Goal: Information Seeking & Learning: Learn about a topic

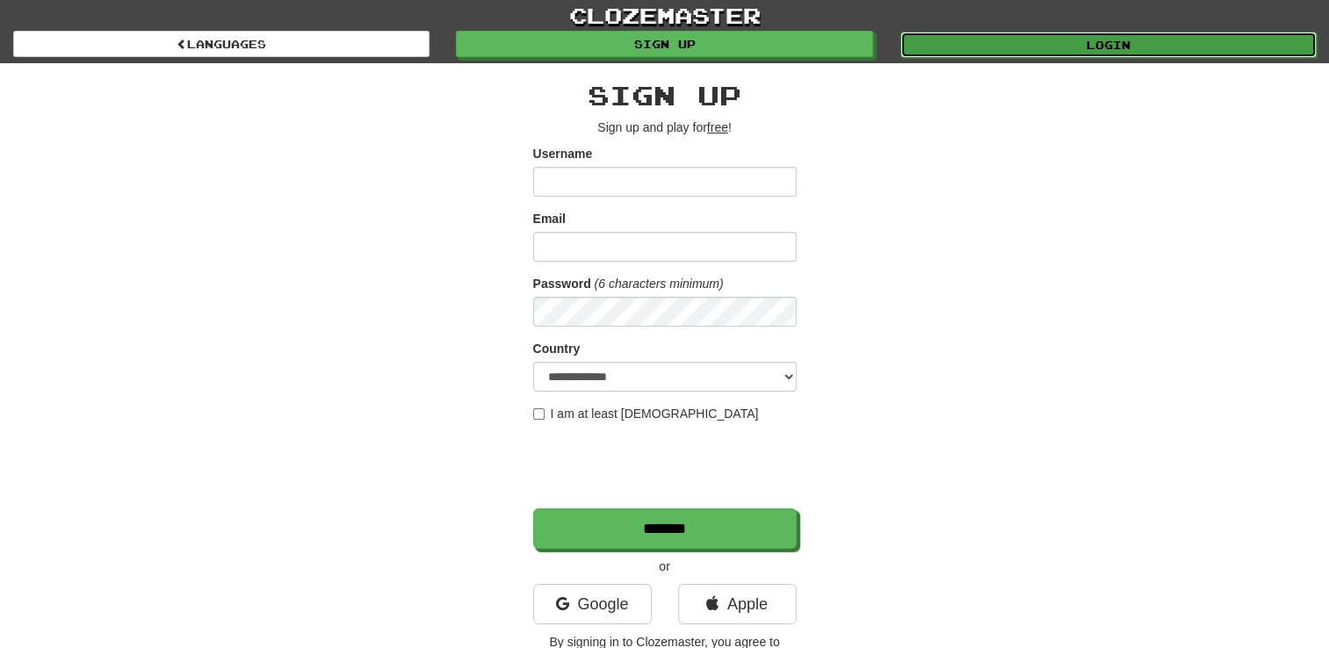
click at [1038, 47] on link "Login" at bounding box center [1108, 45] width 416 height 26
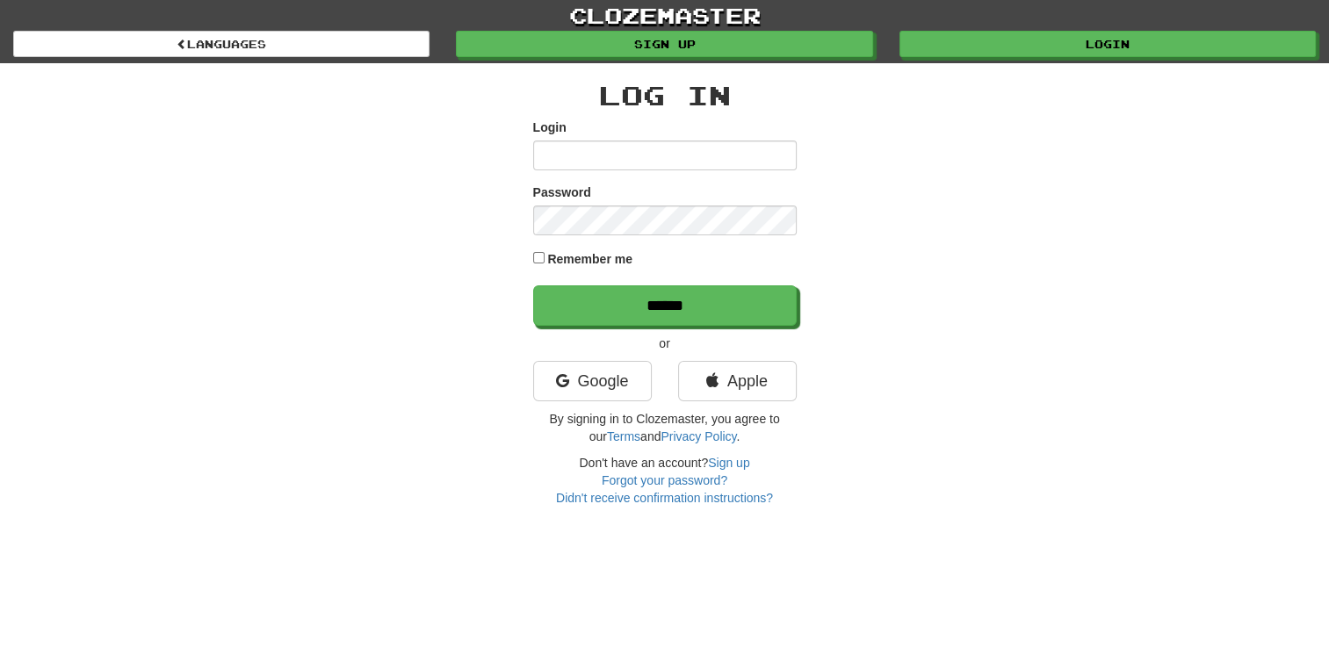
click at [634, 155] on input "Login" at bounding box center [664, 155] width 263 height 30
click at [605, 386] on link "Google" at bounding box center [592, 381] width 119 height 40
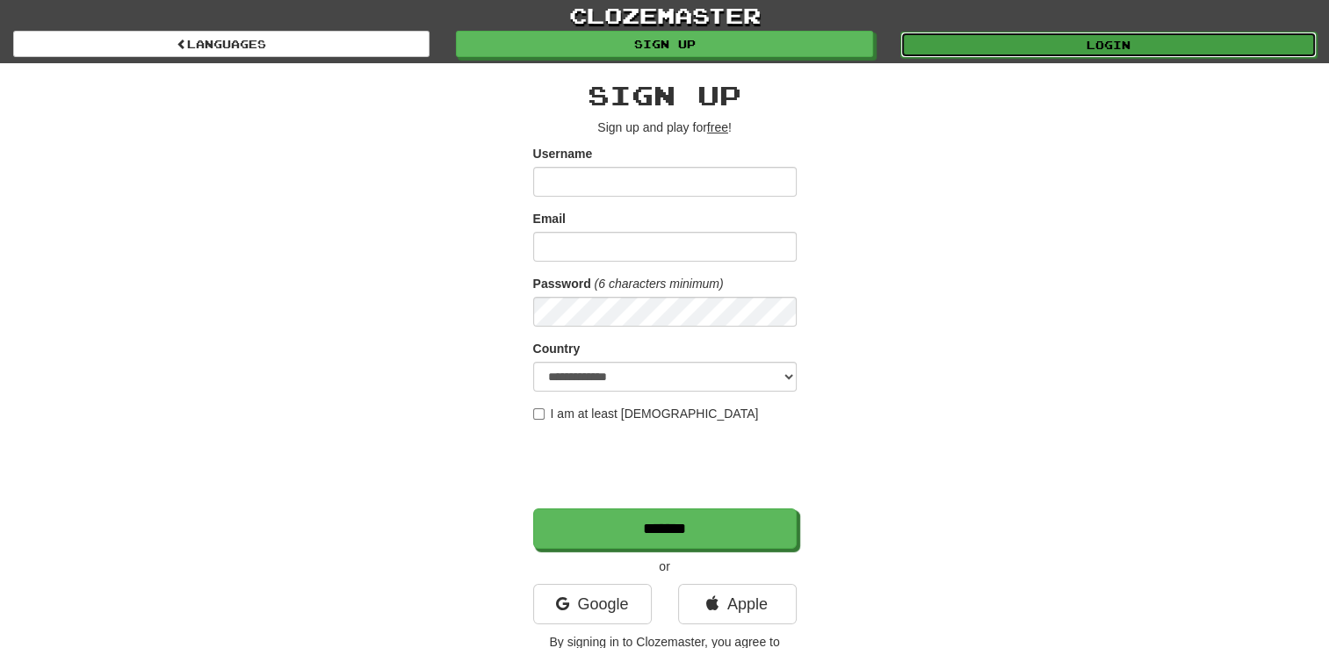
click at [1048, 49] on link "Login" at bounding box center [1108, 45] width 416 height 26
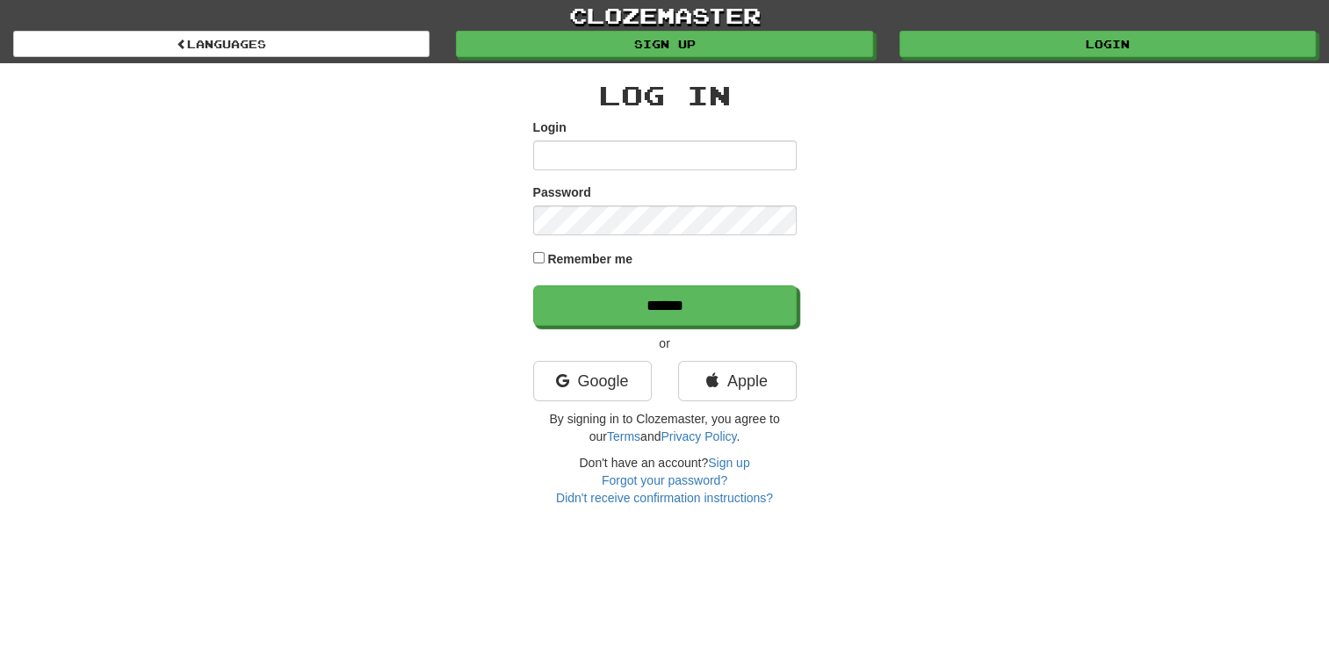
click at [691, 155] on input "Login" at bounding box center [664, 155] width 263 height 30
type input "**********"
click at [533, 285] on input "******" at bounding box center [664, 305] width 263 height 40
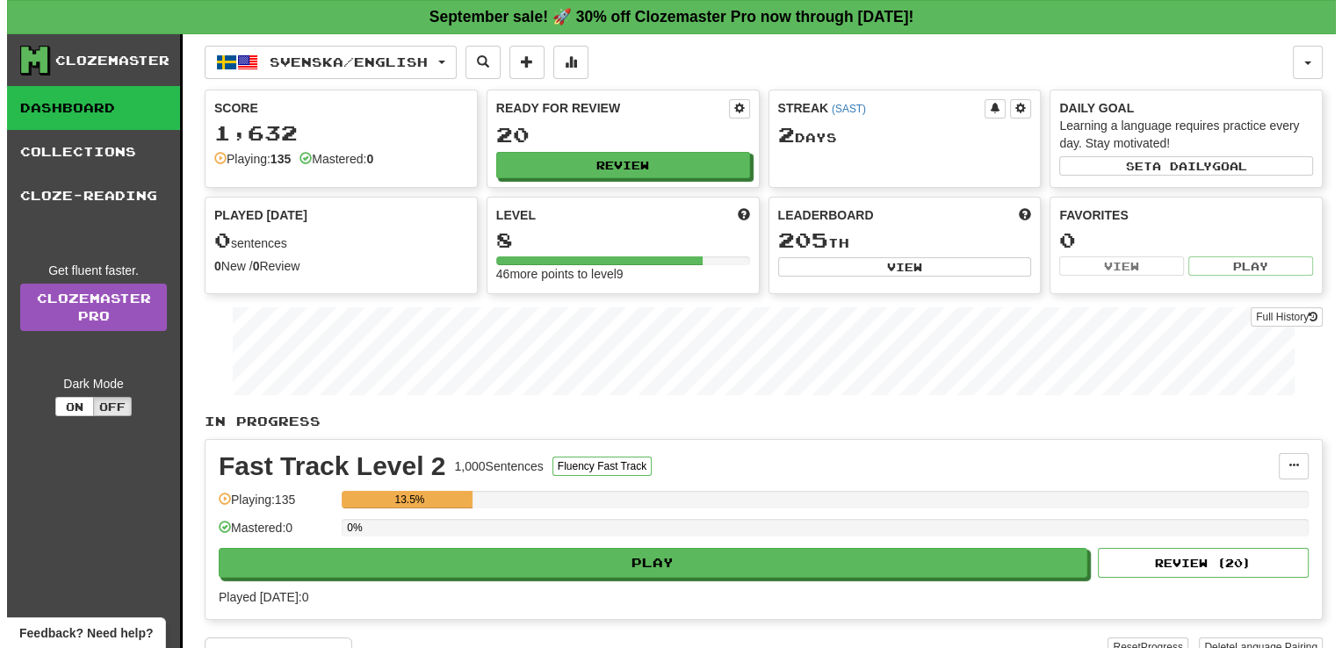
scroll to position [88, 0]
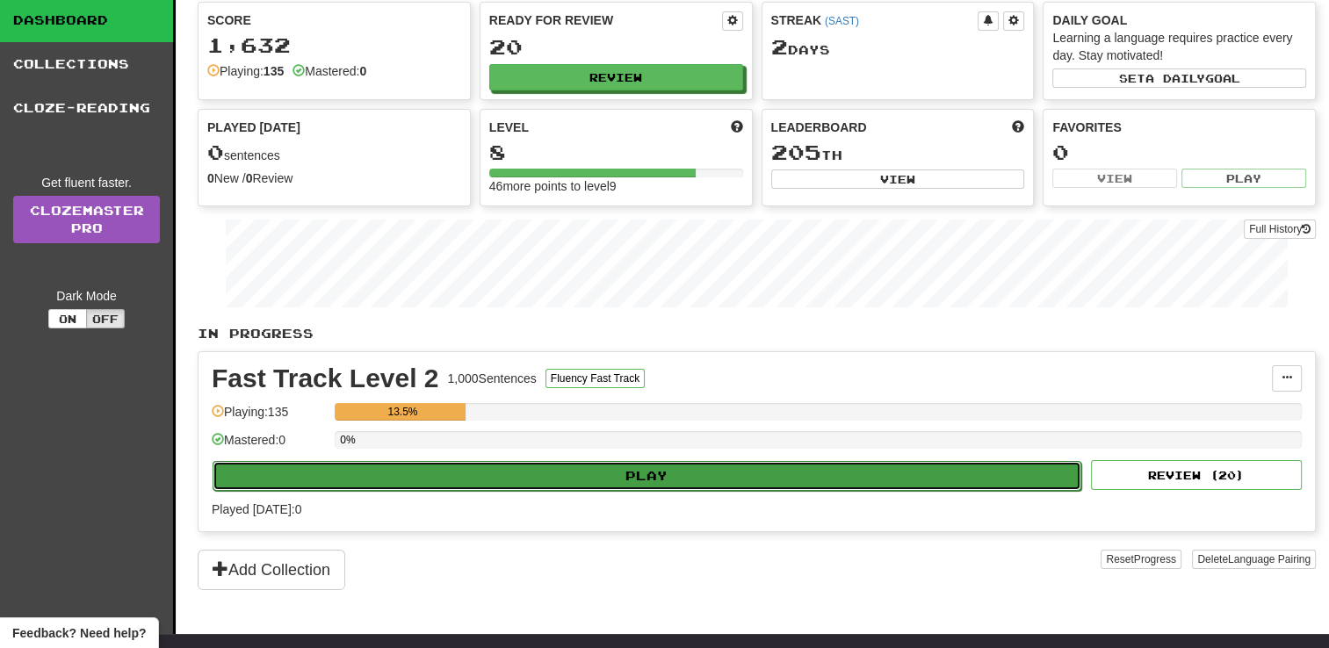
click at [694, 472] on button "Play" at bounding box center [647, 476] width 868 height 30
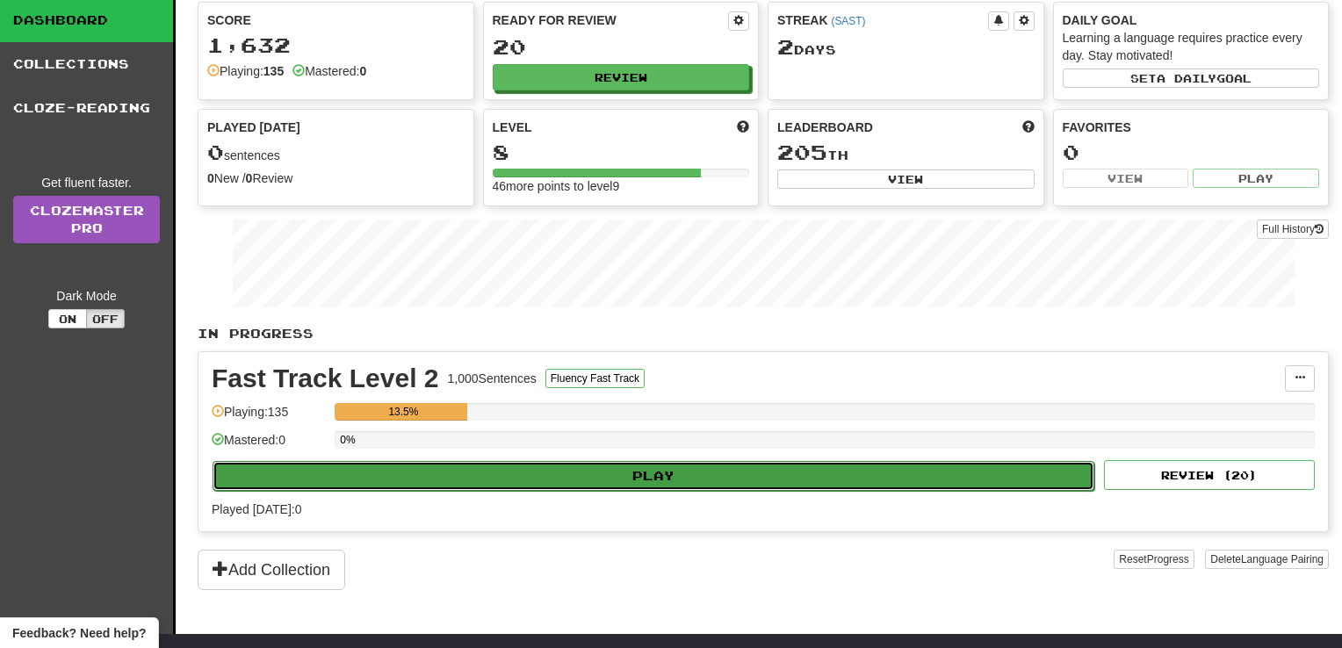
select select "**"
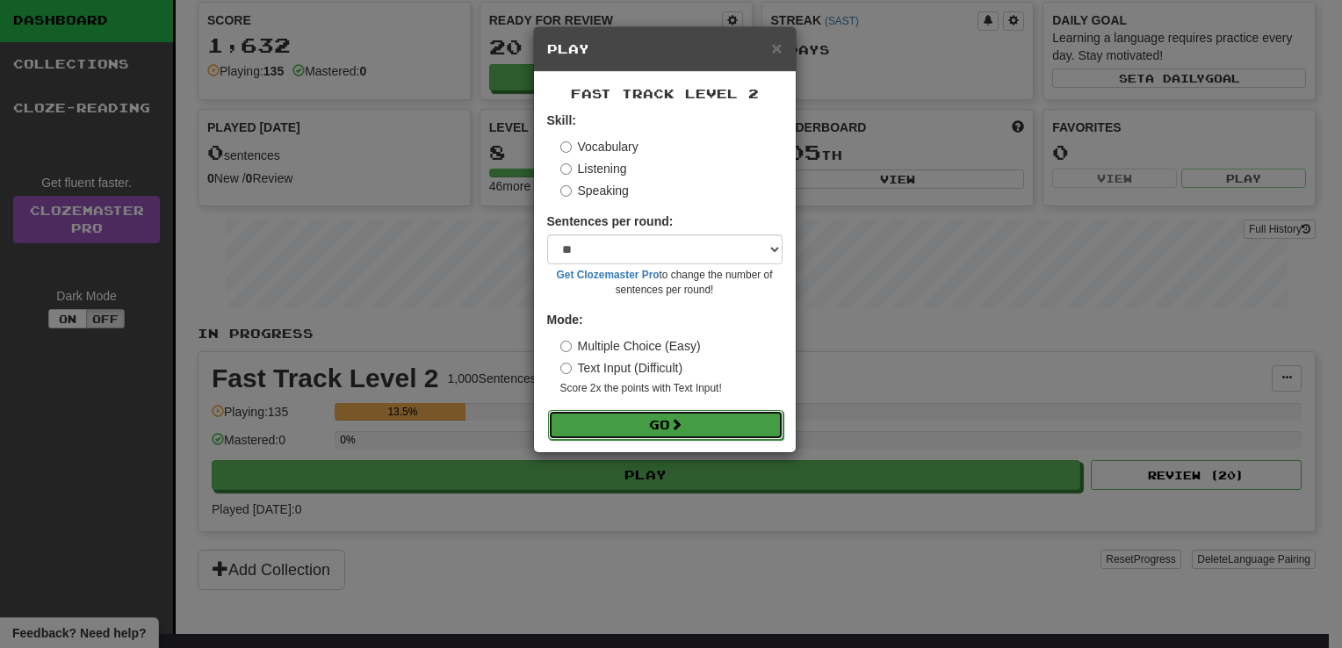
click at [702, 423] on button "Go" at bounding box center [665, 425] width 235 height 30
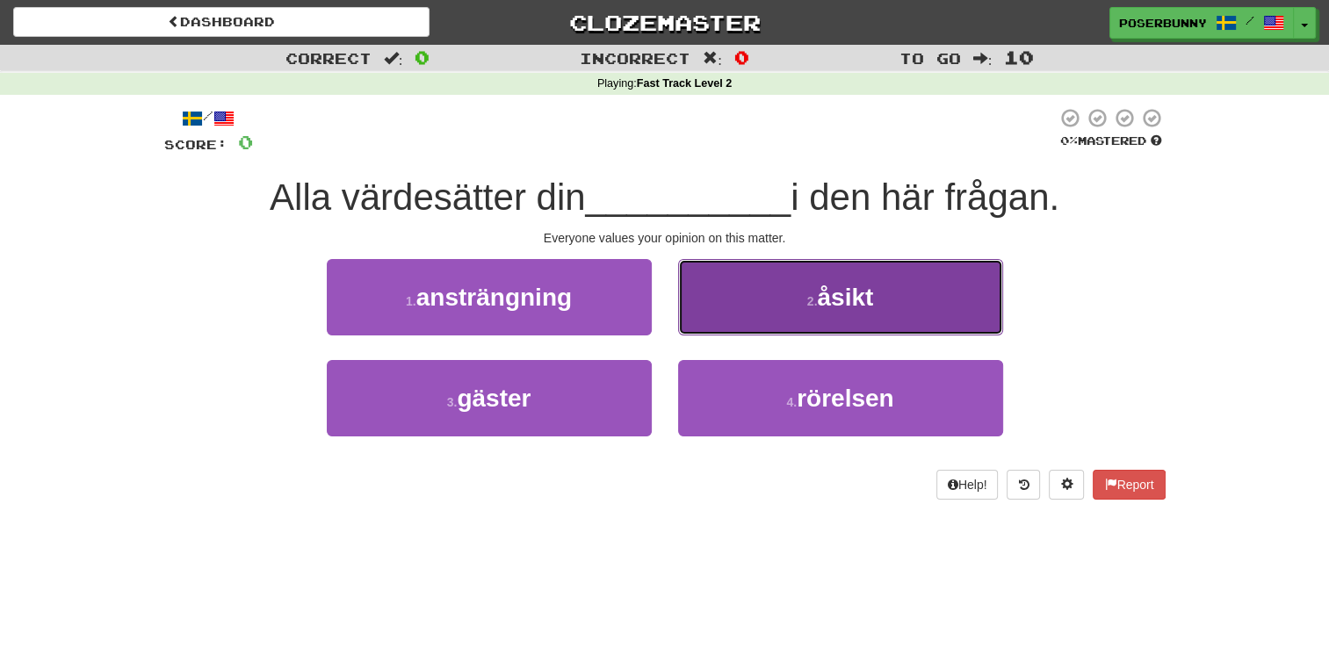
click at [853, 311] on button "2 . åsikt" at bounding box center [840, 297] width 325 height 76
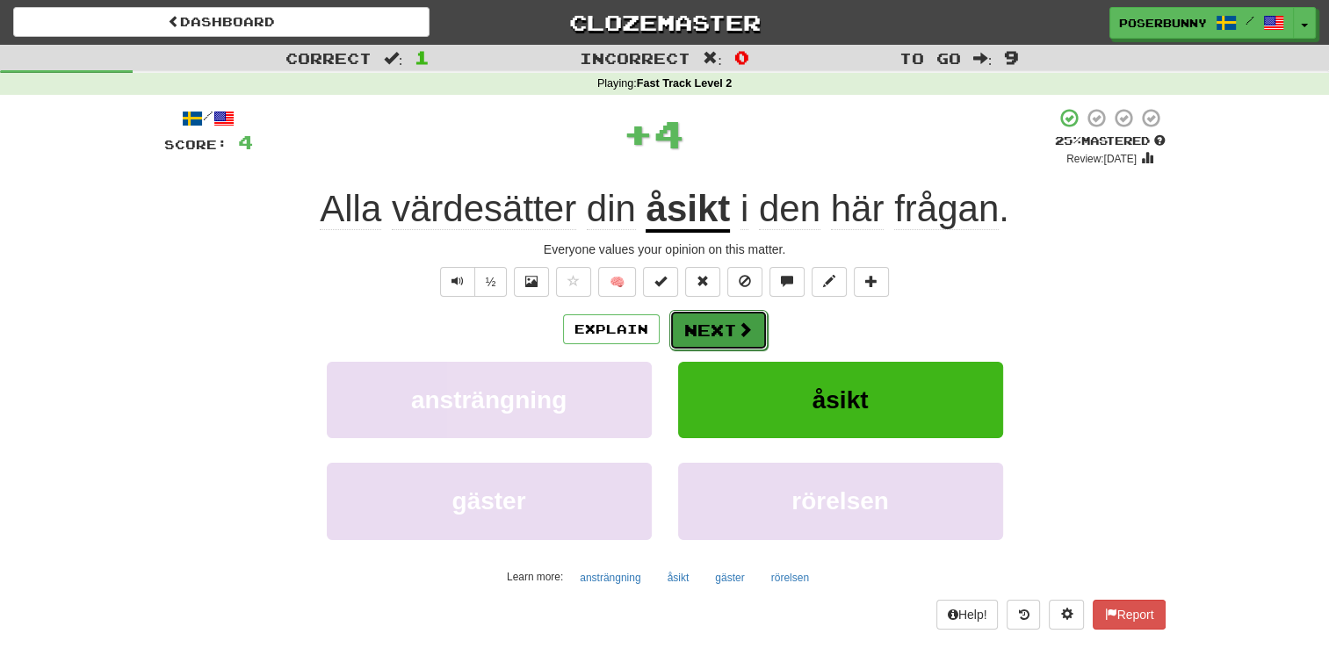
click at [744, 334] on span at bounding box center [745, 329] width 16 height 16
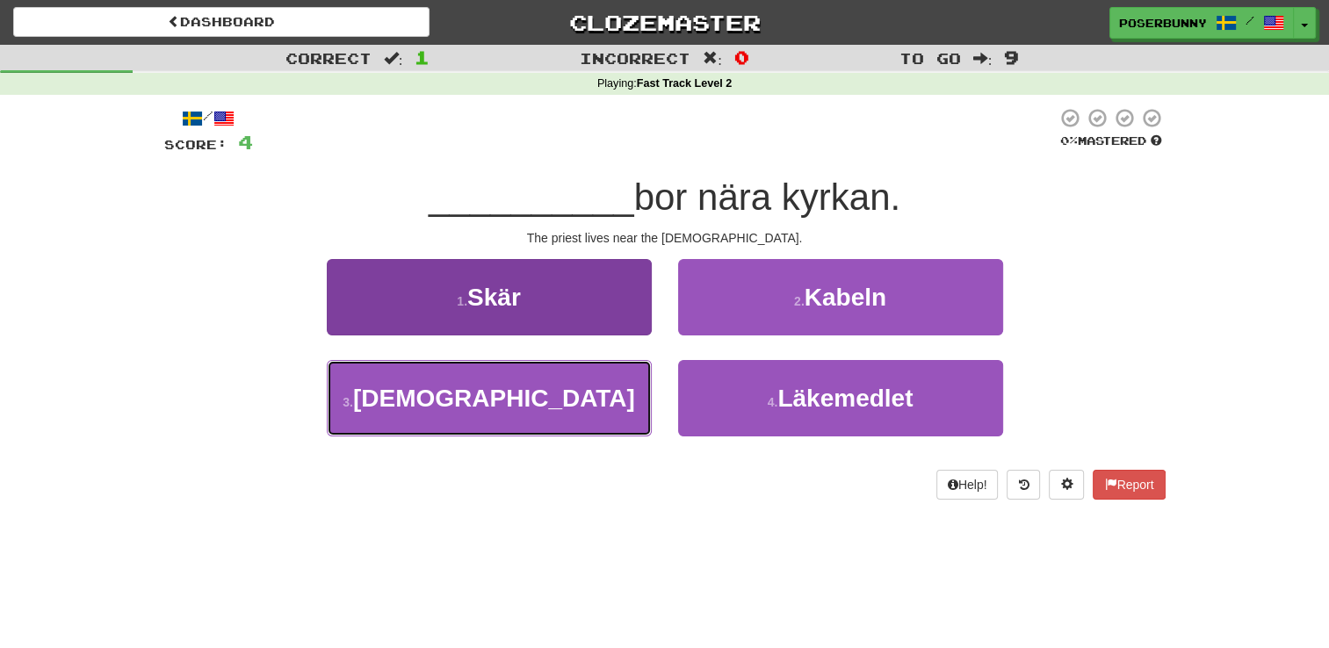
click at [582, 394] on button "3 . Prästen" at bounding box center [489, 398] width 325 height 76
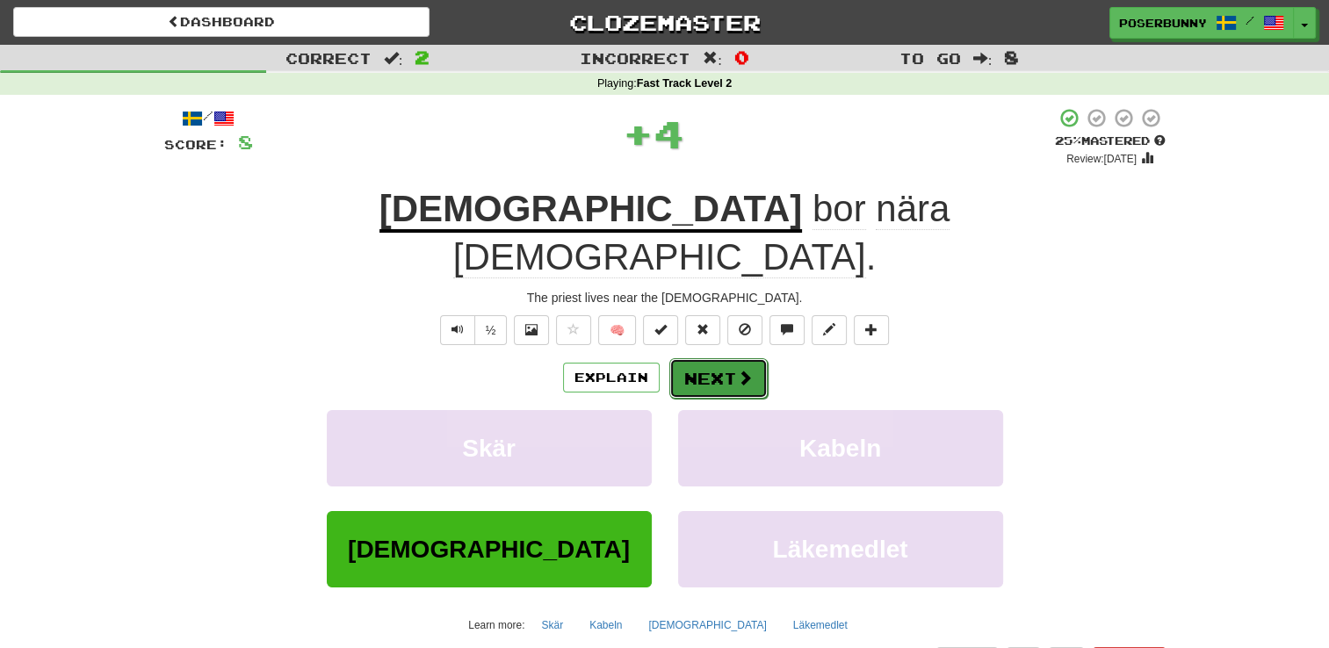
click at [739, 370] on span at bounding box center [745, 378] width 16 height 16
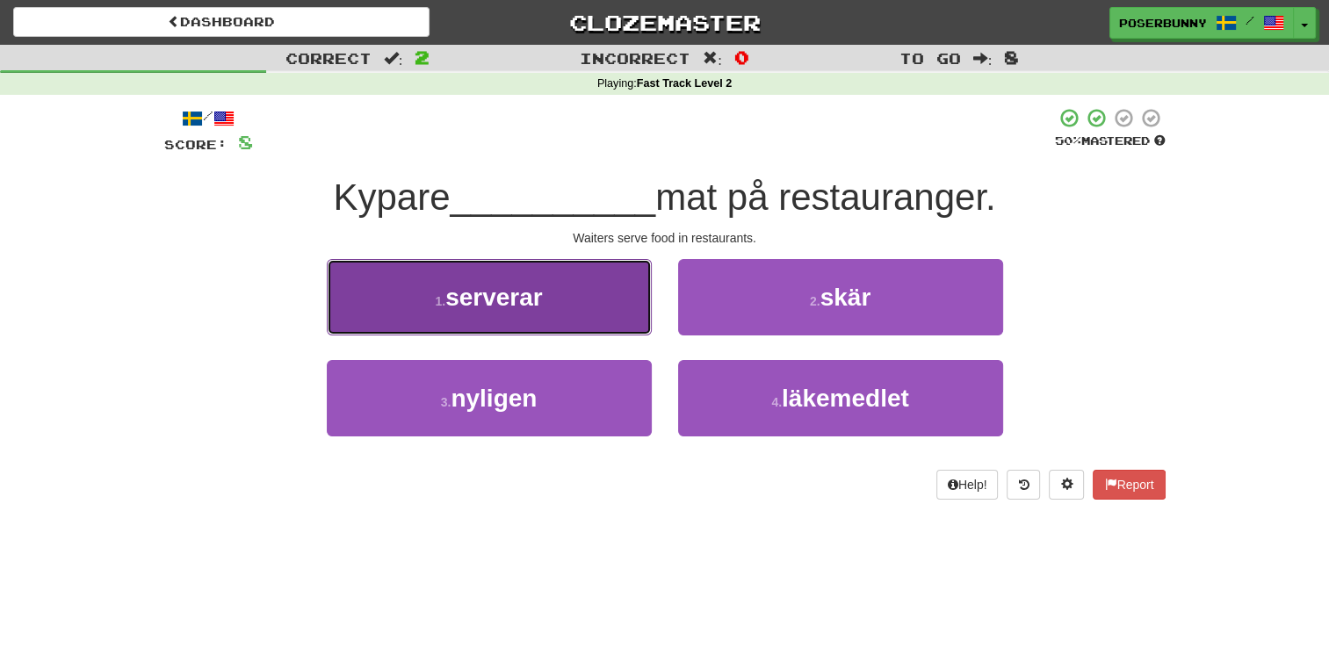
click at [612, 321] on button "1 . serverar" at bounding box center [489, 297] width 325 height 76
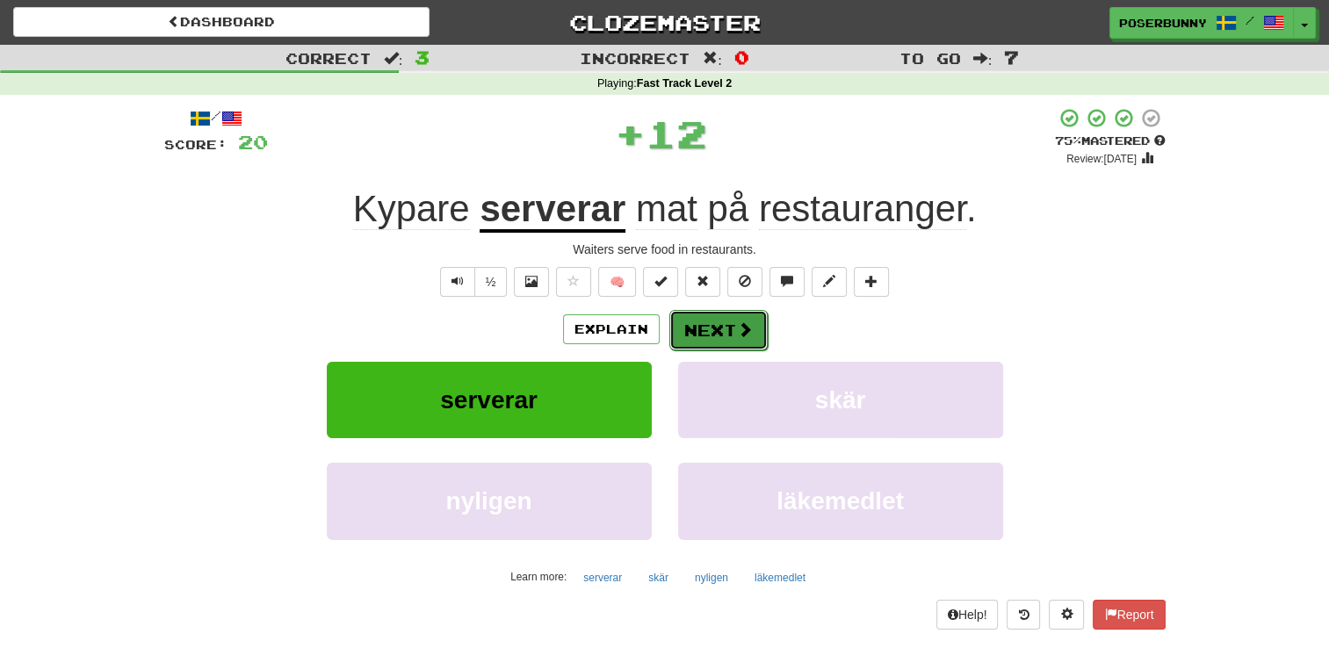
click at [710, 328] on button "Next" at bounding box center [718, 330] width 98 height 40
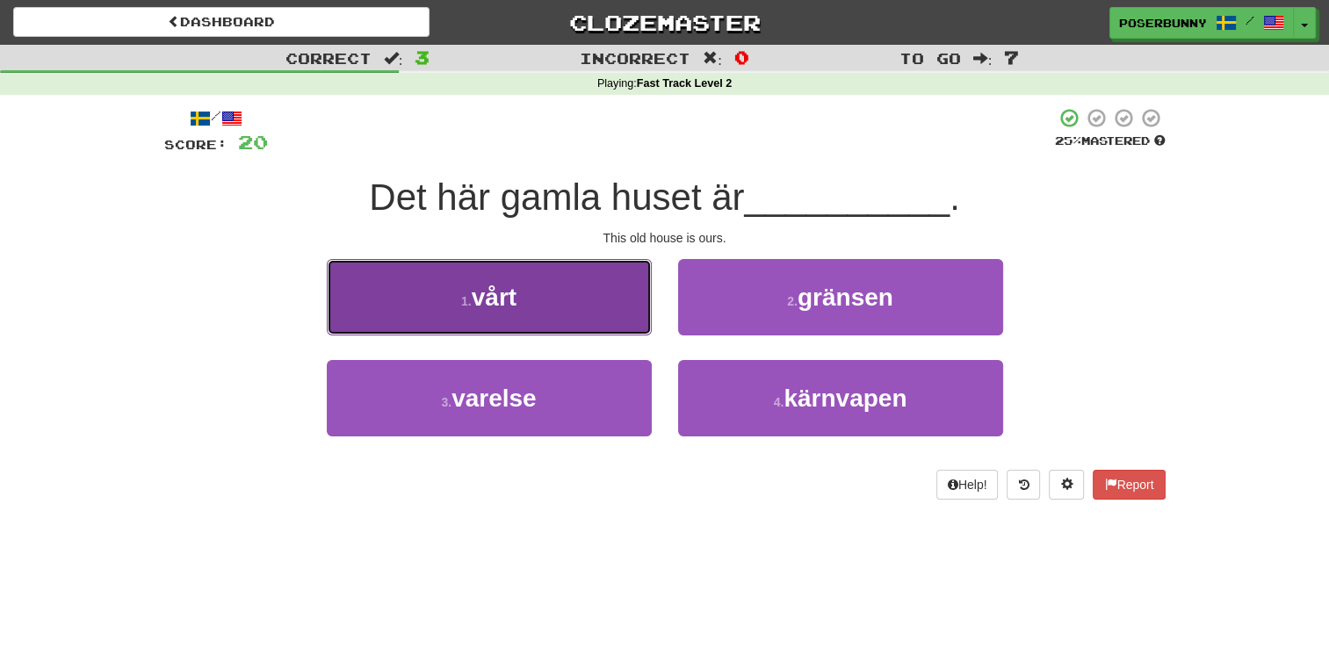
click at [591, 318] on button "1 . vårt" at bounding box center [489, 297] width 325 height 76
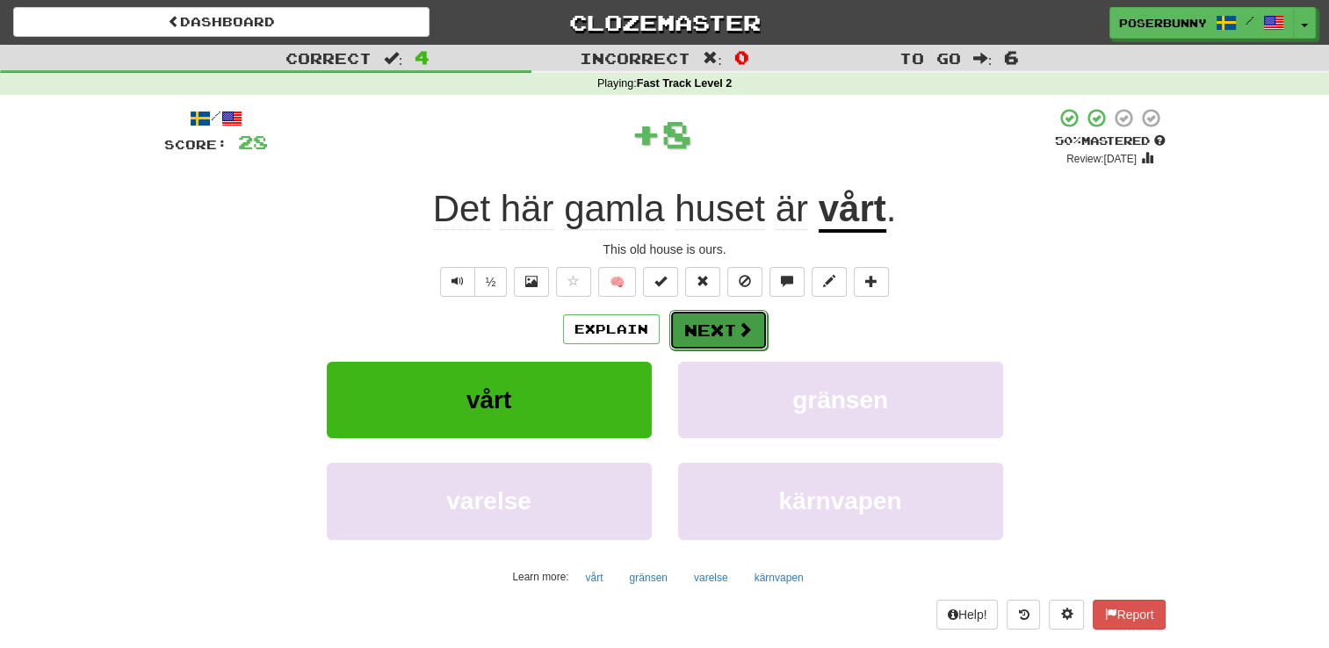
click at [733, 335] on button "Next" at bounding box center [718, 330] width 98 height 40
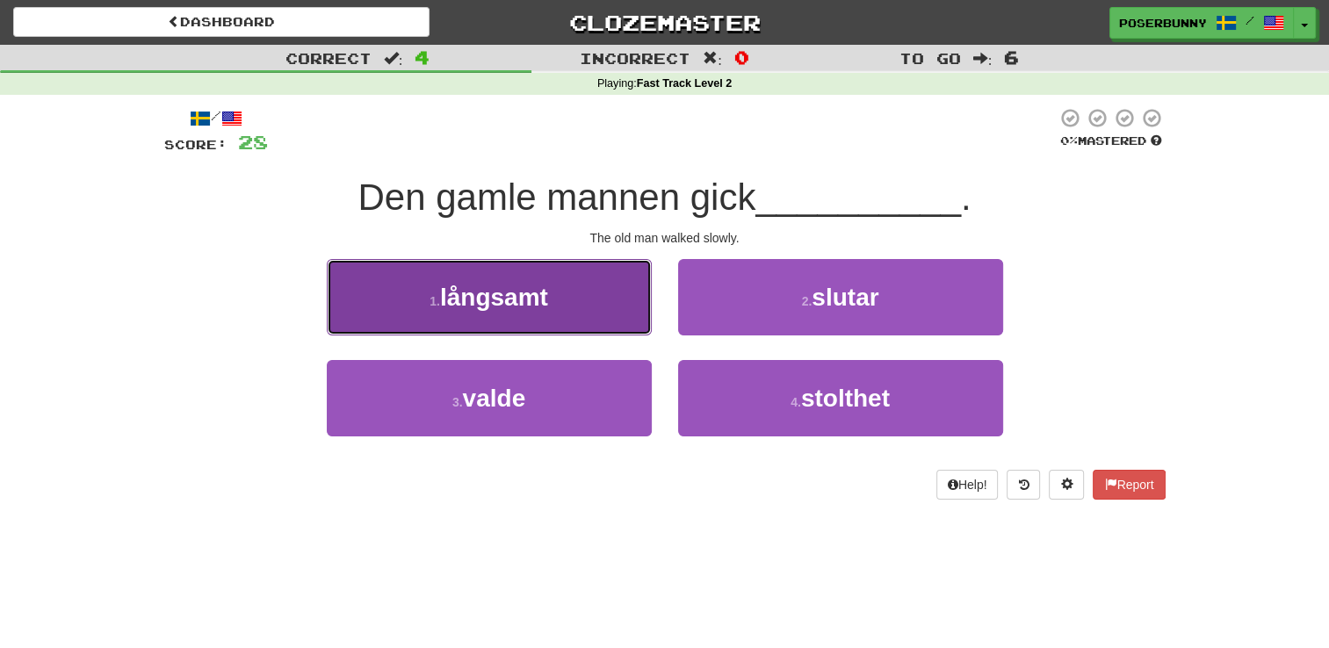
click at [579, 308] on button "1 . långsamt" at bounding box center [489, 297] width 325 height 76
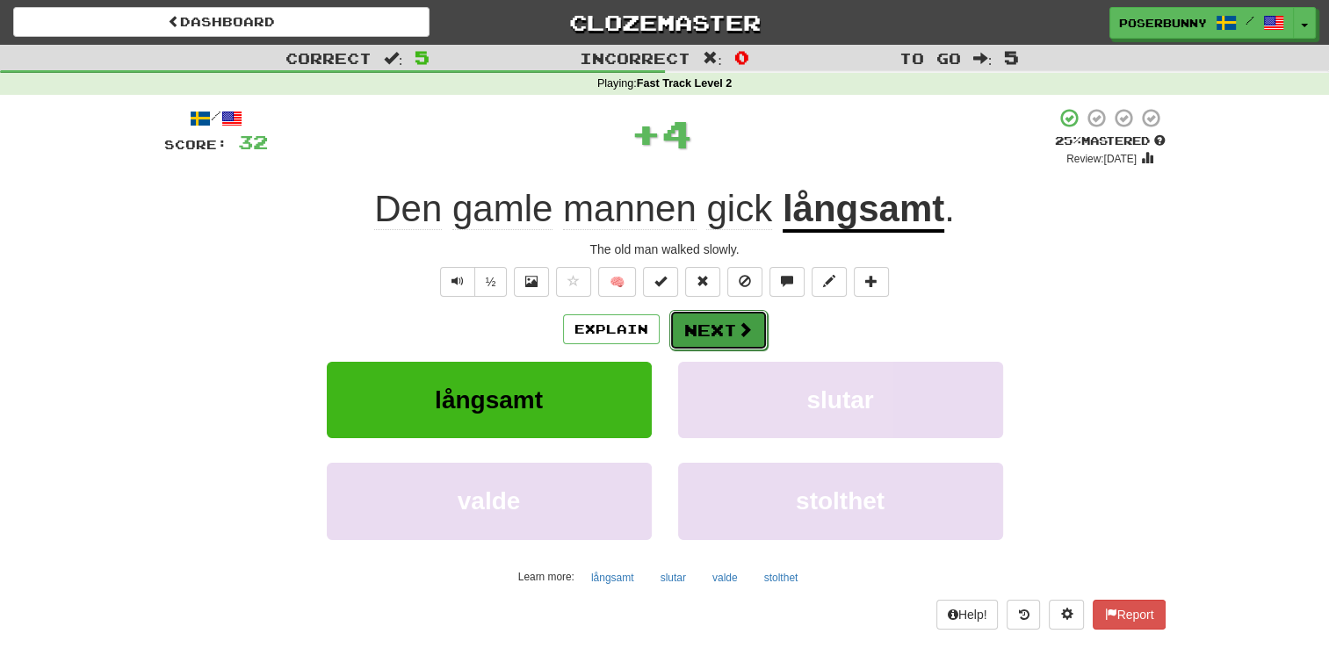
click at [756, 337] on button "Next" at bounding box center [718, 330] width 98 height 40
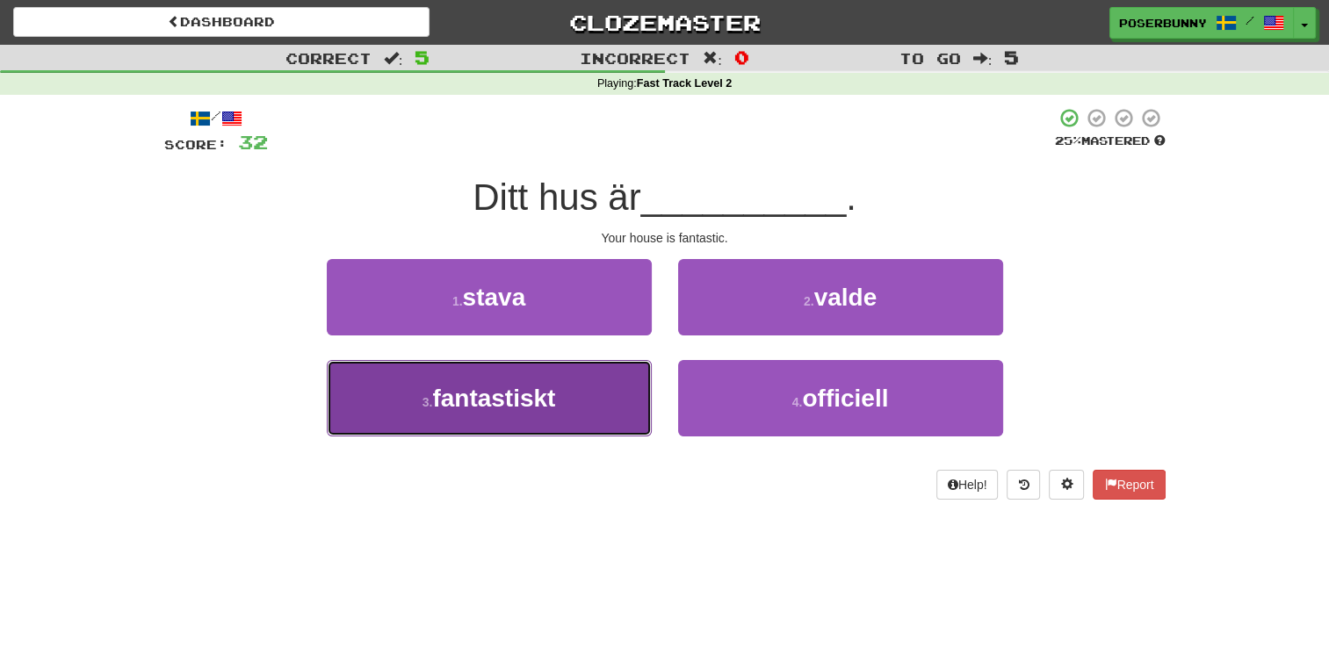
click at [548, 406] on span "fantastiskt" at bounding box center [493, 398] width 123 height 27
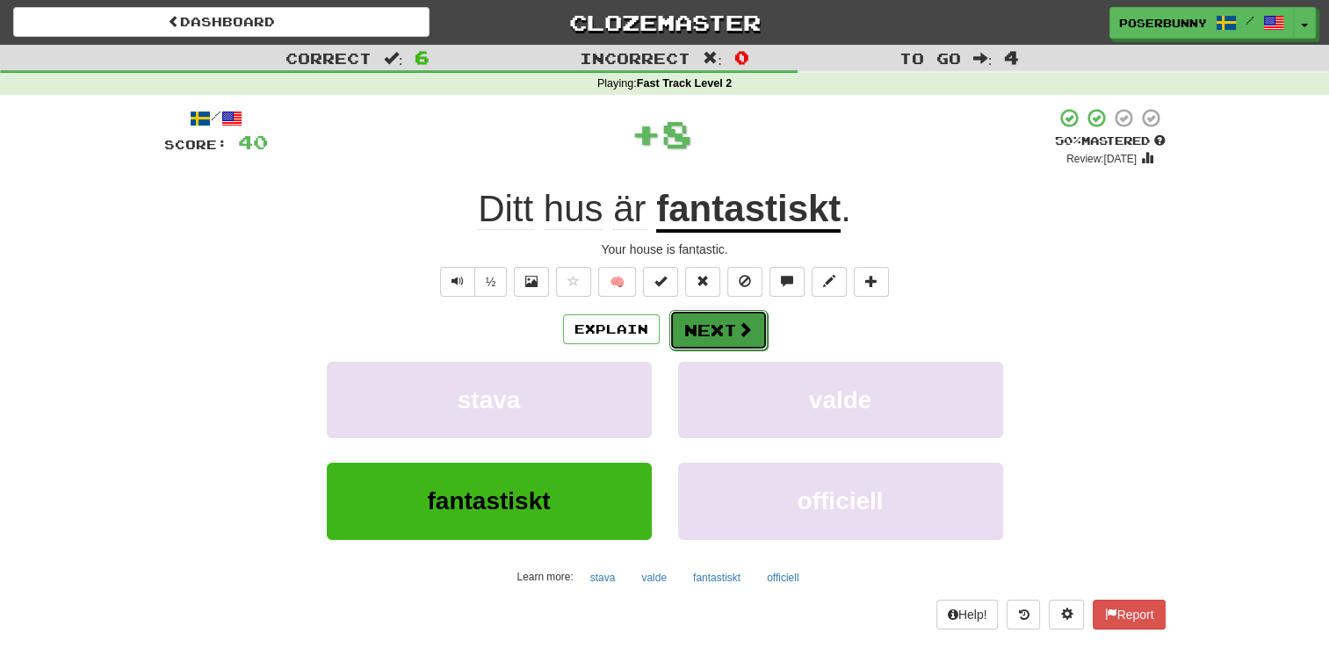
click at [702, 326] on button "Next" at bounding box center [718, 330] width 98 height 40
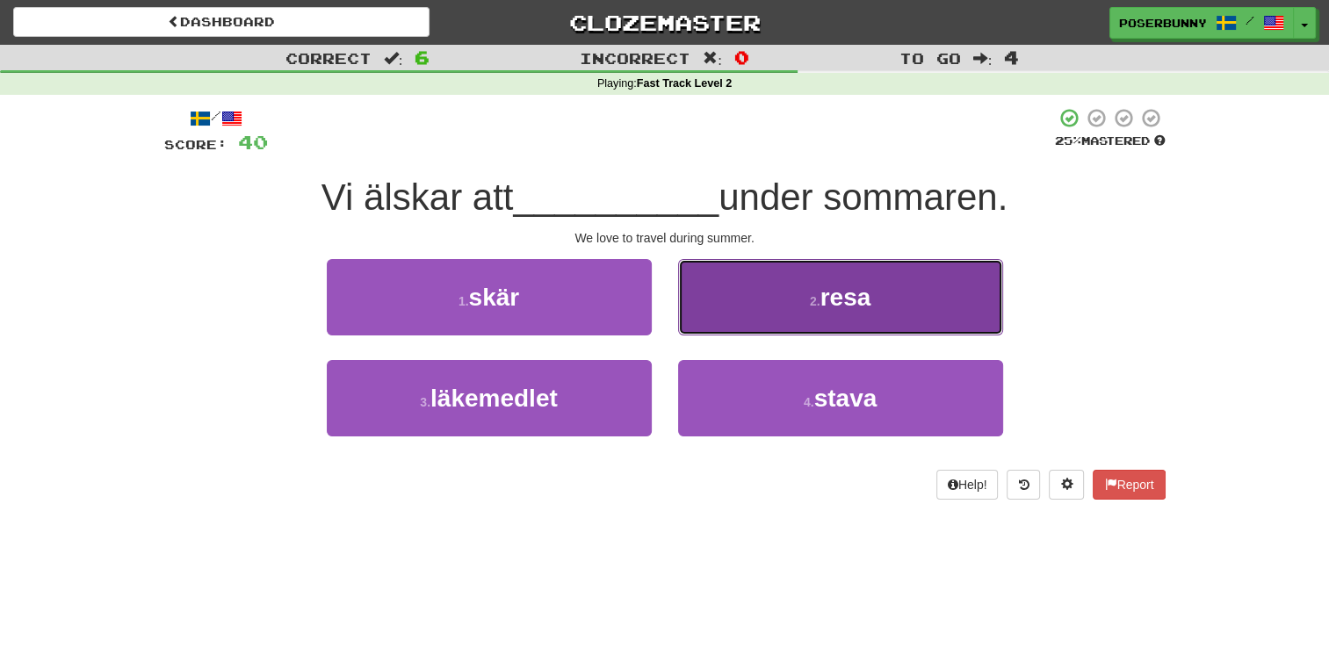
click at [787, 321] on button "2 . resa" at bounding box center [840, 297] width 325 height 76
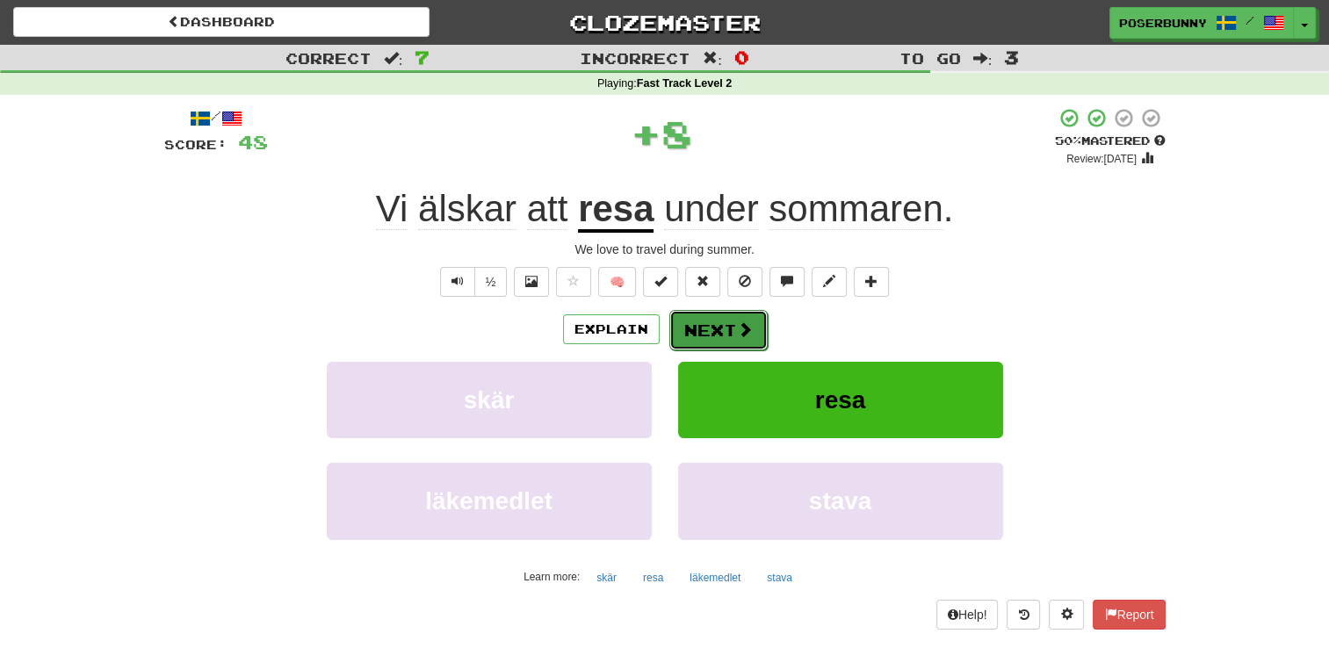
click at [731, 335] on button "Next" at bounding box center [718, 330] width 98 height 40
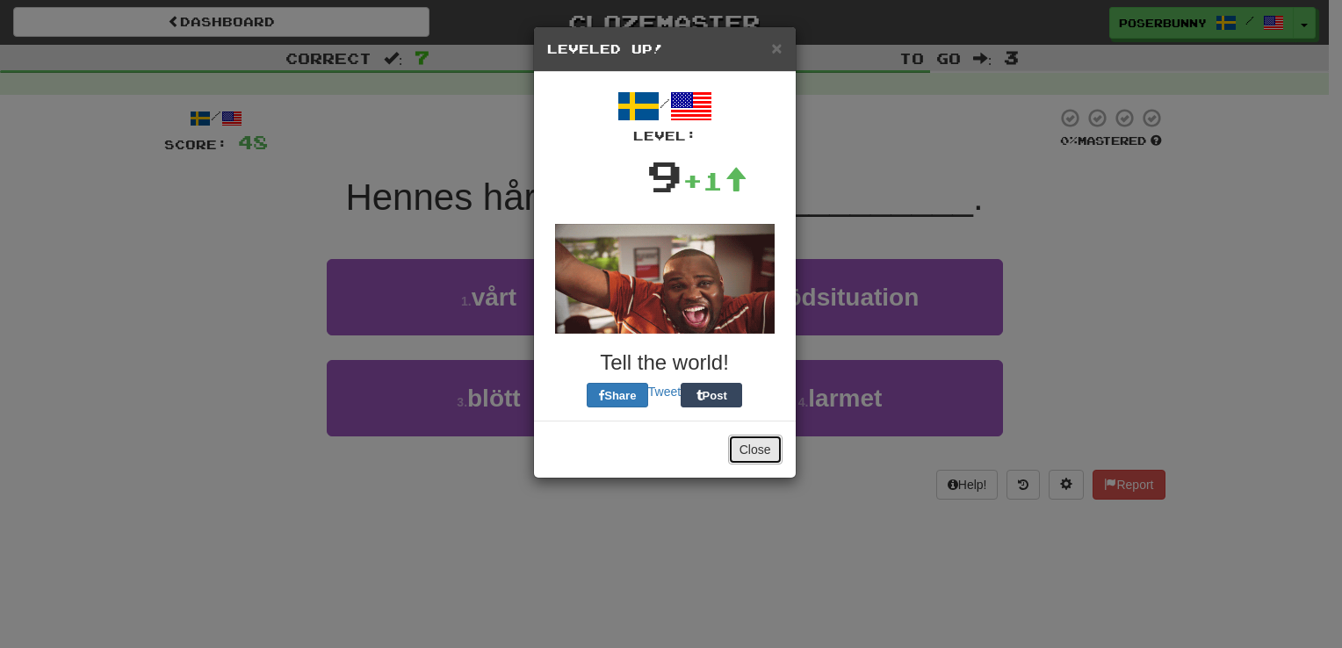
click at [759, 435] on button "Close" at bounding box center [755, 450] width 54 height 30
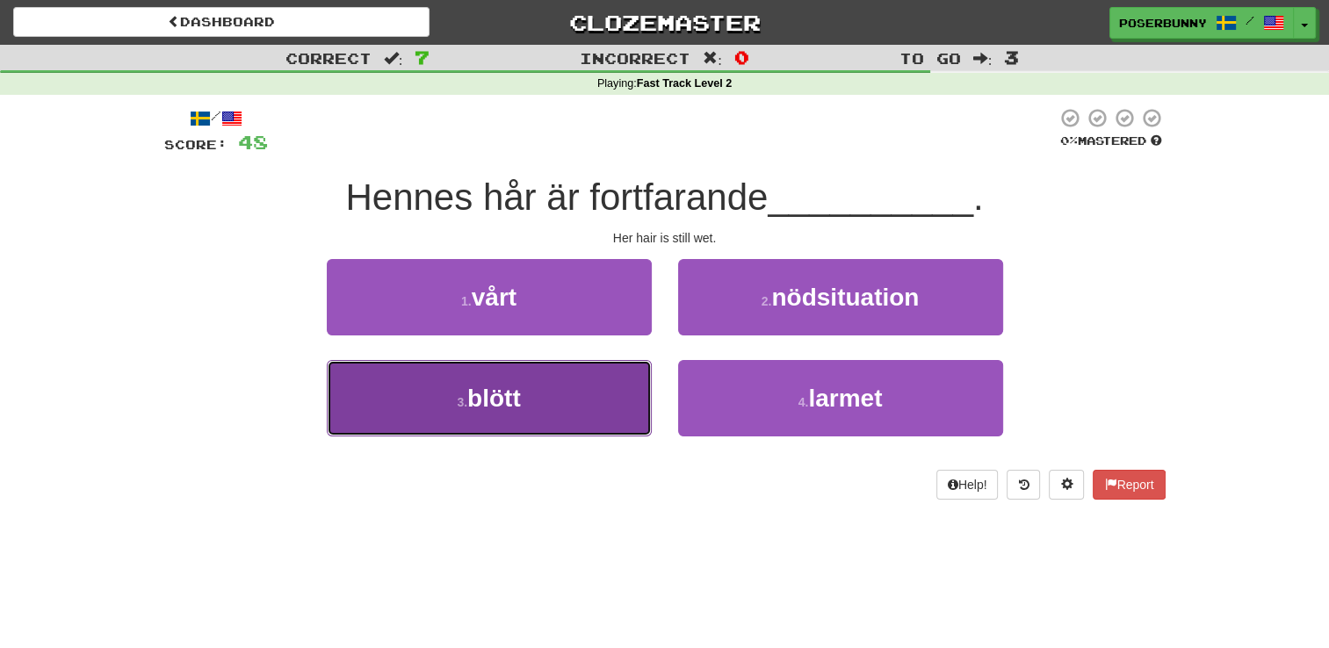
click at [563, 407] on button "3 . blött" at bounding box center [489, 398] width 325 height 76
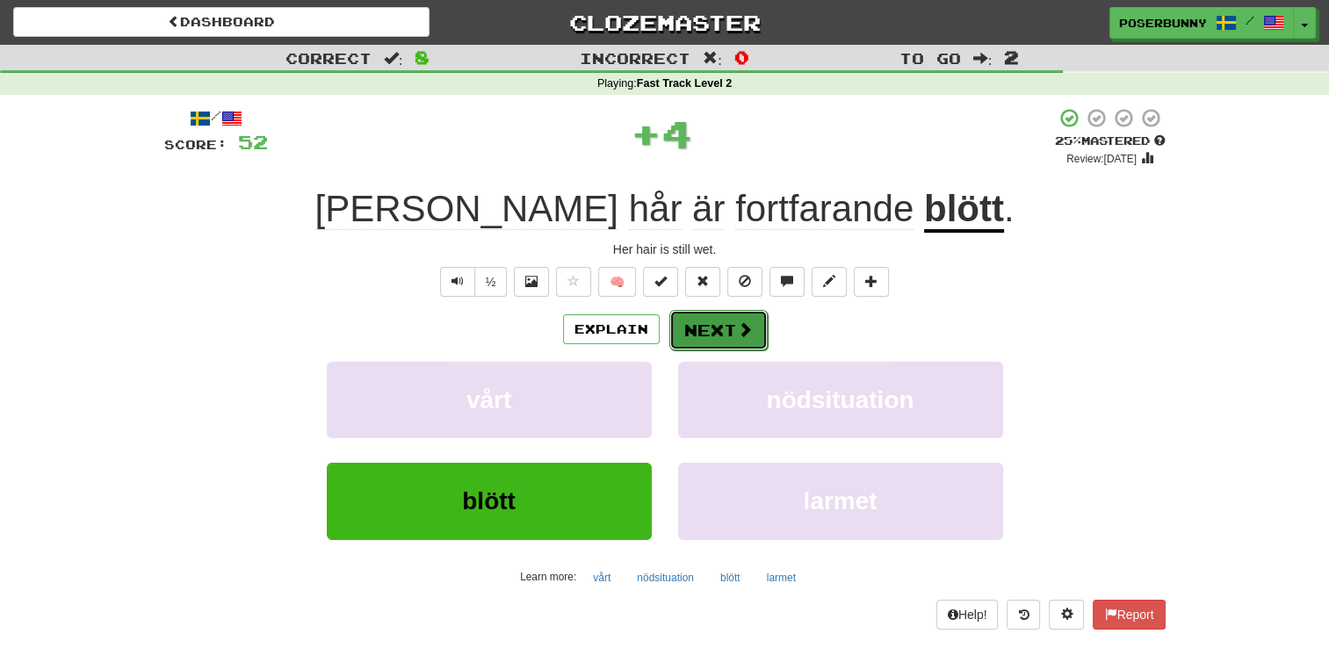
click at [741, 335] on span at bounding box center [745, 329] width 16 height 16
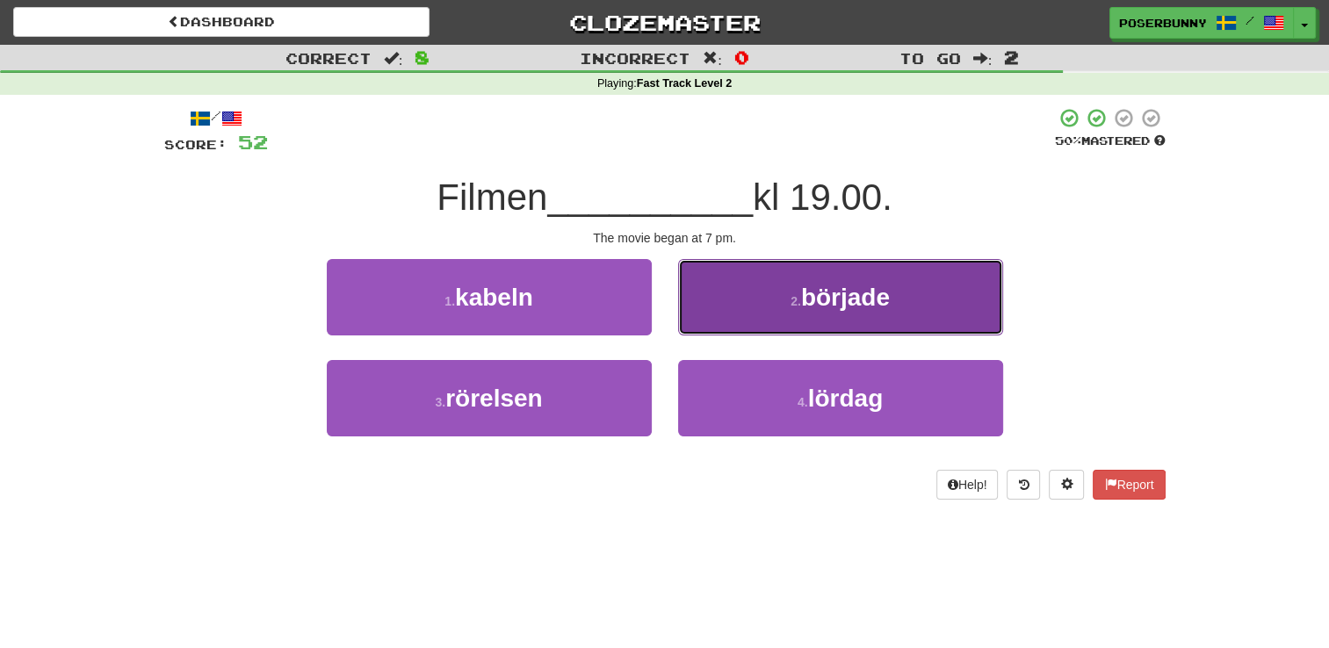
click at [783, 317] on button "2 . började" at bounding box center [840, 297] width 325 height 76
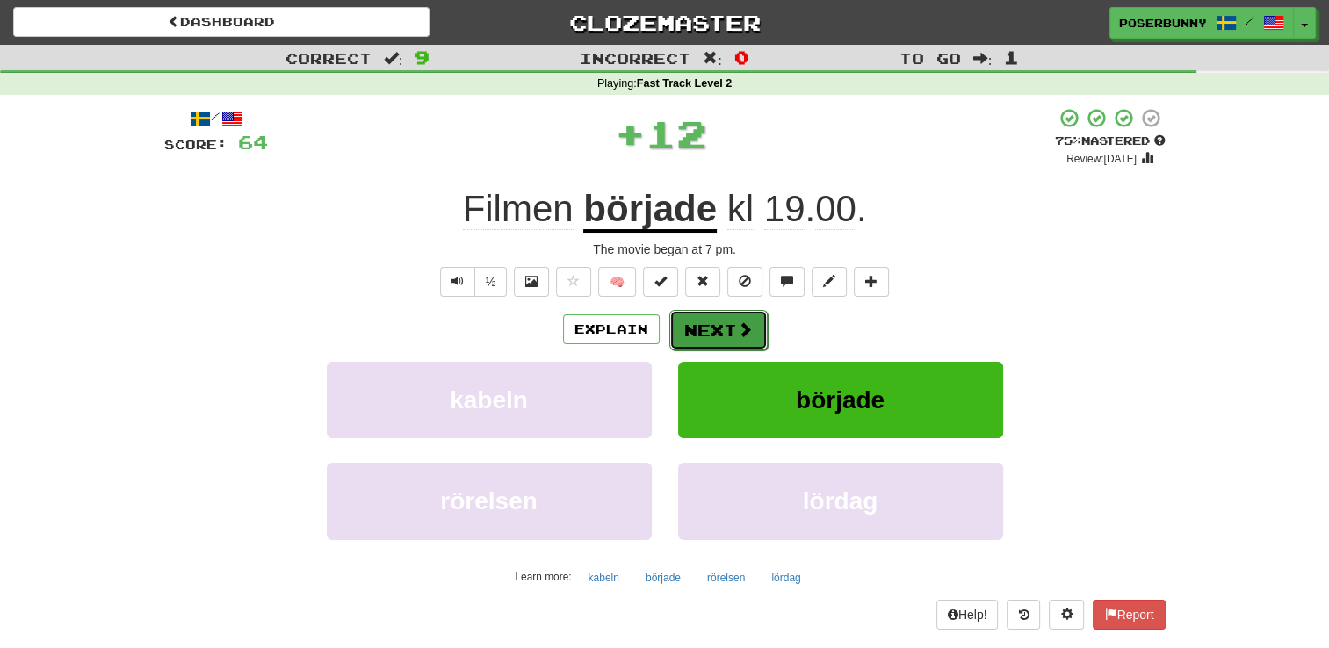
click at [738, 332] on span at bounding box center [745, 329] width 16 height 16
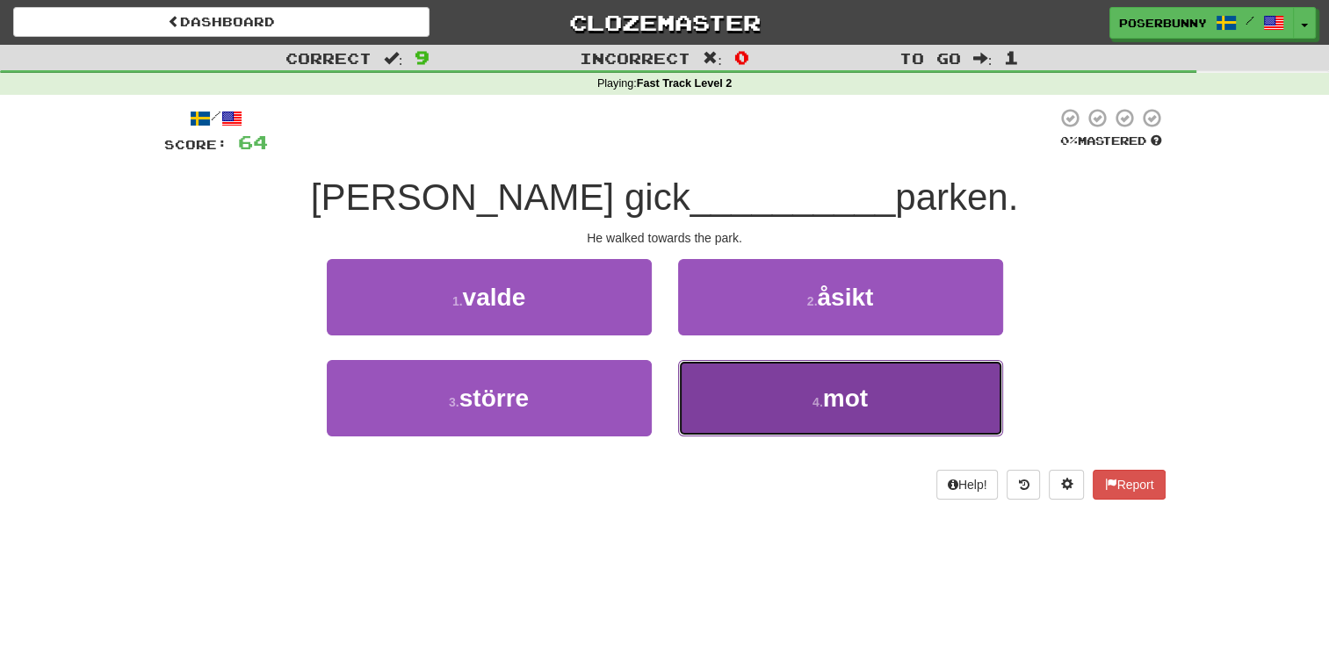
click at [839, 420] on button "4 . mot" at bounding box center [840, 398] width 325 height 76
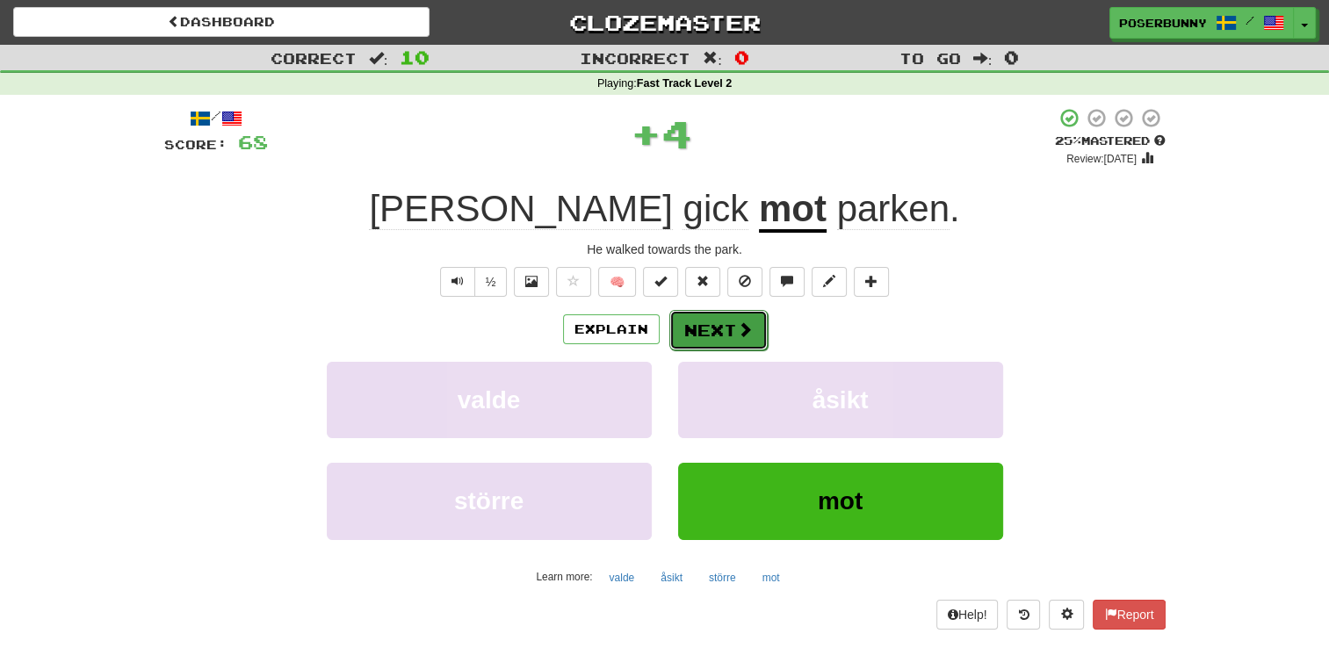
click at [715, 342] on button "Next" at bounding box center [718, 330] width 98 height 40
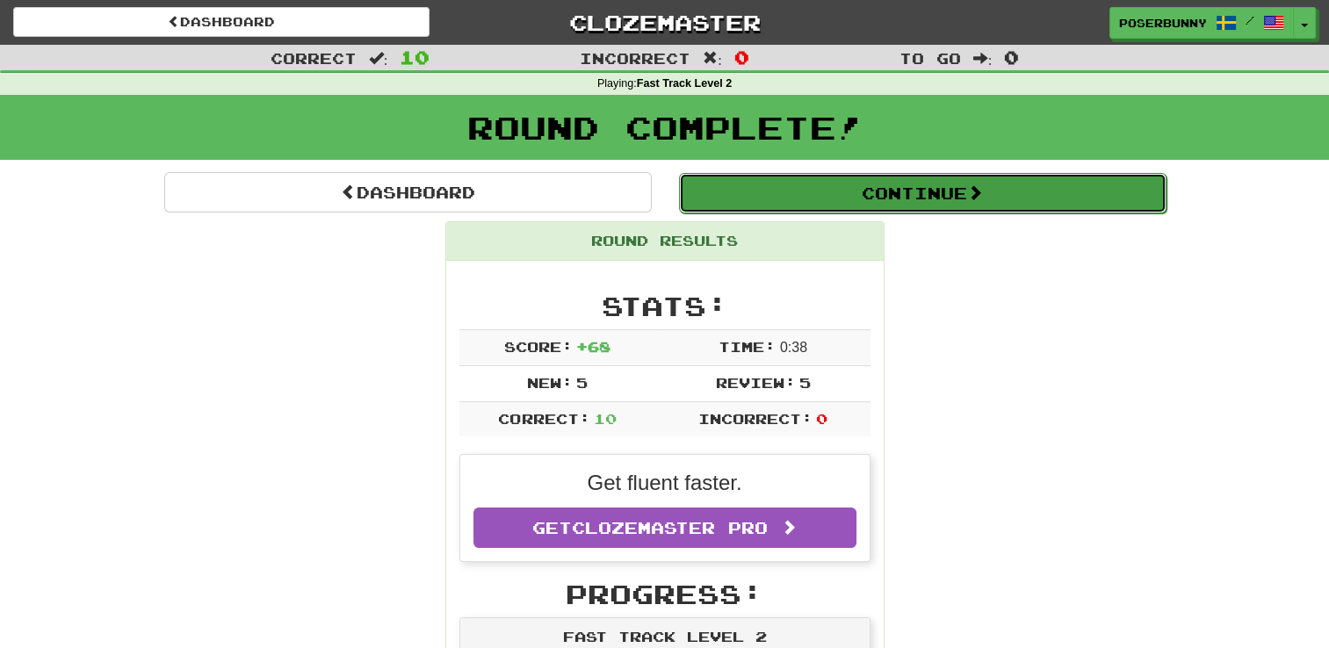
click at [903, 201] on button "Continue" at bounding box center [922, 193] width 487 height 40
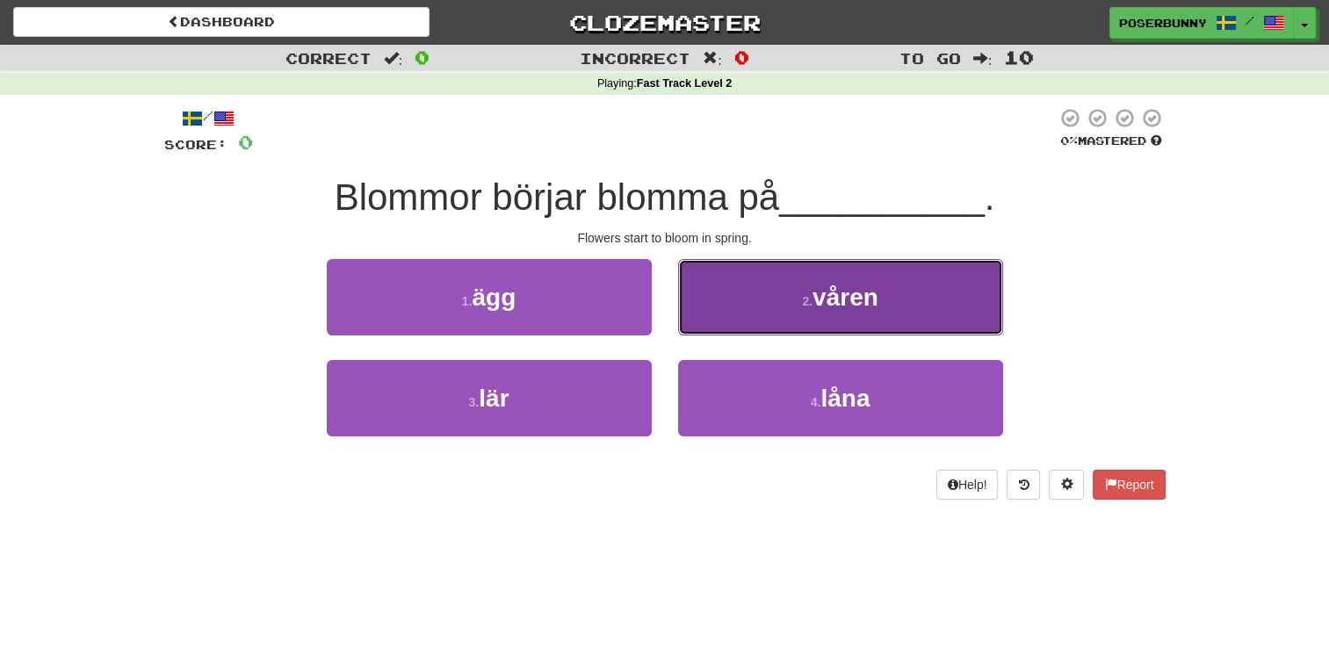
click at [825, 287] on span "våren" at bounding box center [845, 297] width 66 height 27
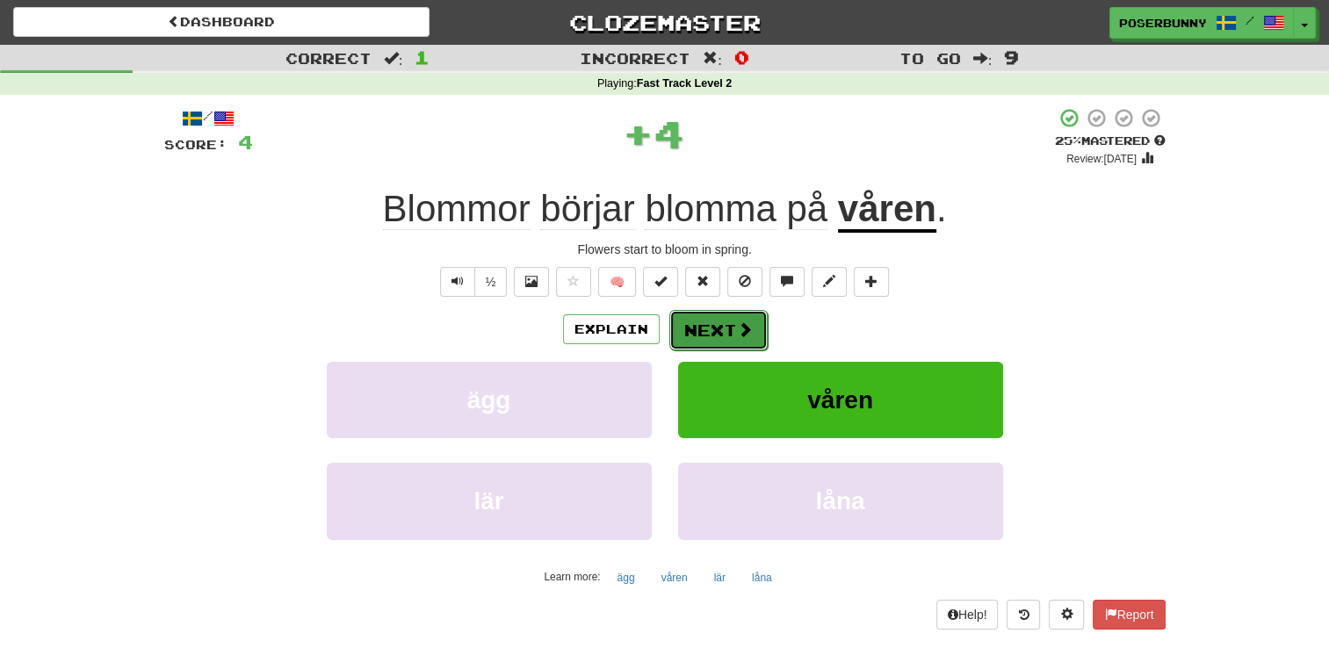
click at [745, 332] on span at bounding box center [745, 329] width 16 height 16
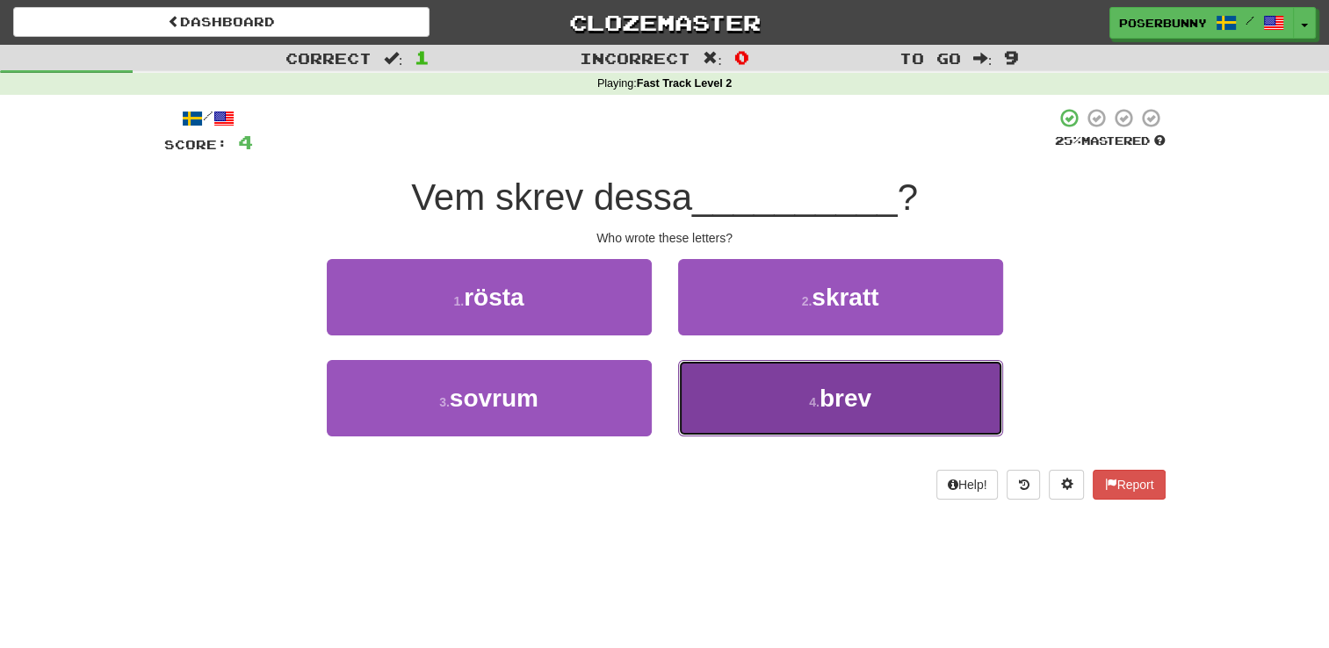
click at [849, 406] on span "brev" at bounding box center [845, 398] width 52 height 27
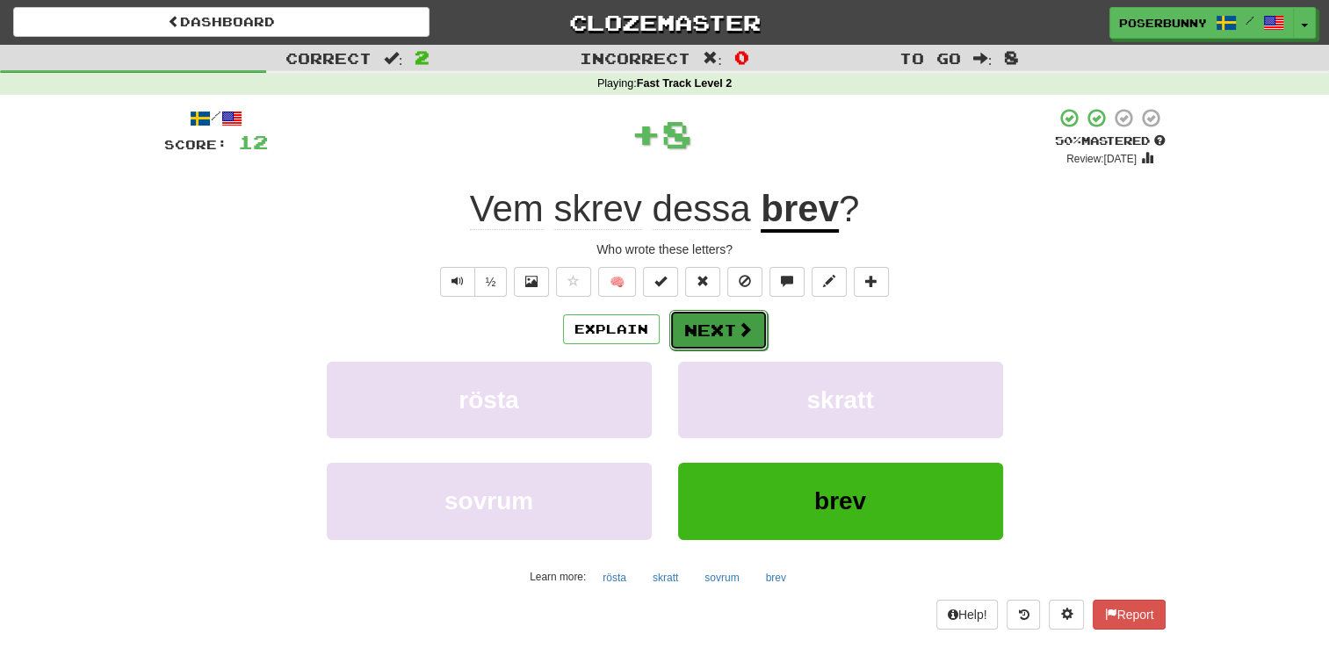
click at [746, 339] on button "Next" at bounding box center [718, 330] width 98 height 40
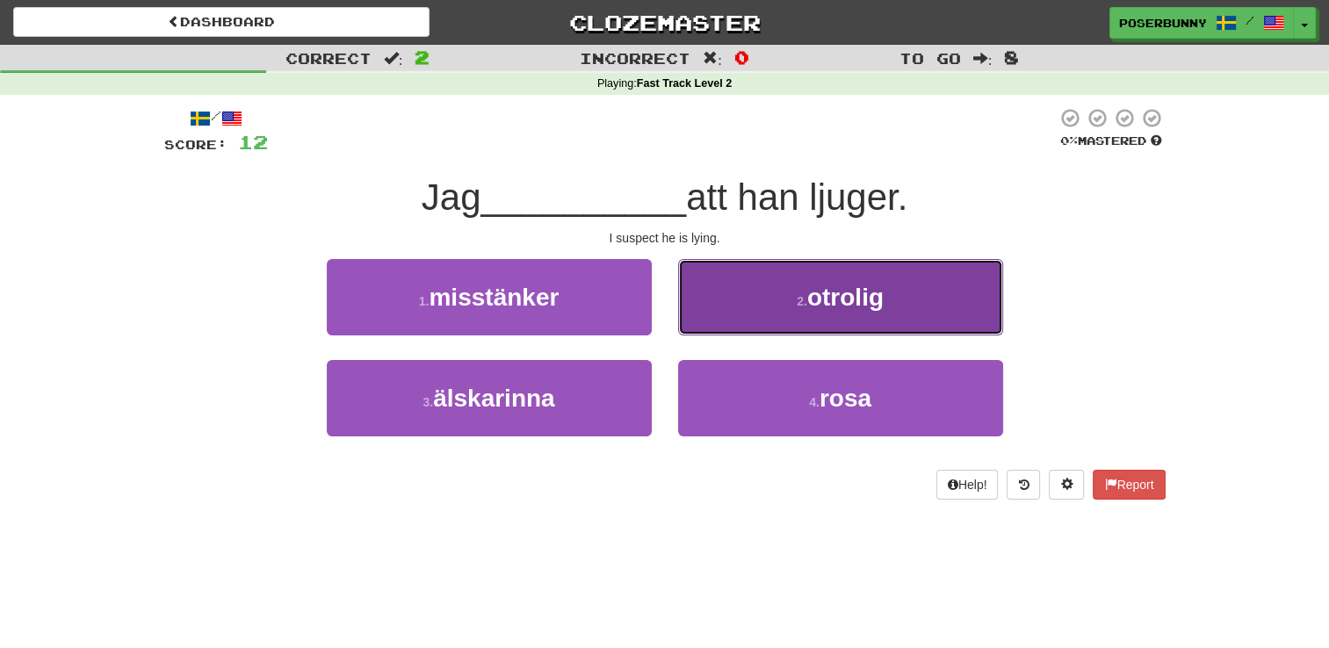
click at [847, 313] on button "2 . otrolig" at bounding box center [840, 297] width 325 height 76
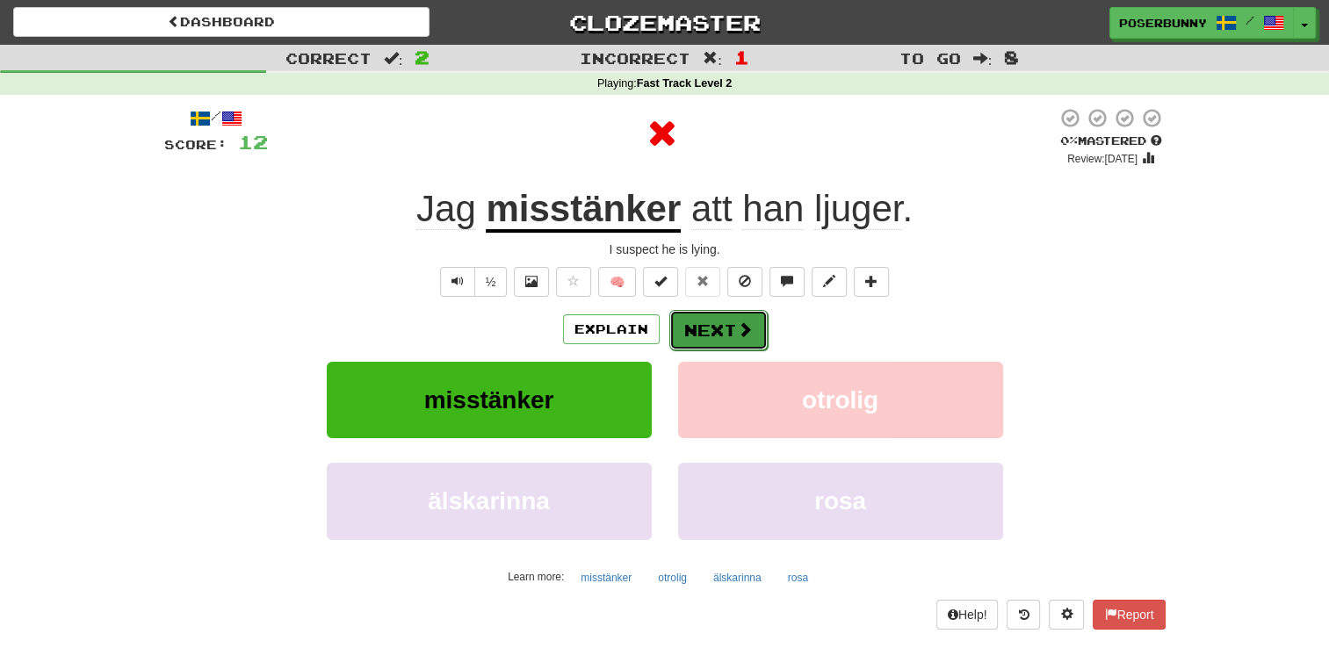
click at [720, 339] on button "Next" at bounding box center [718, 330] width 98 height 40
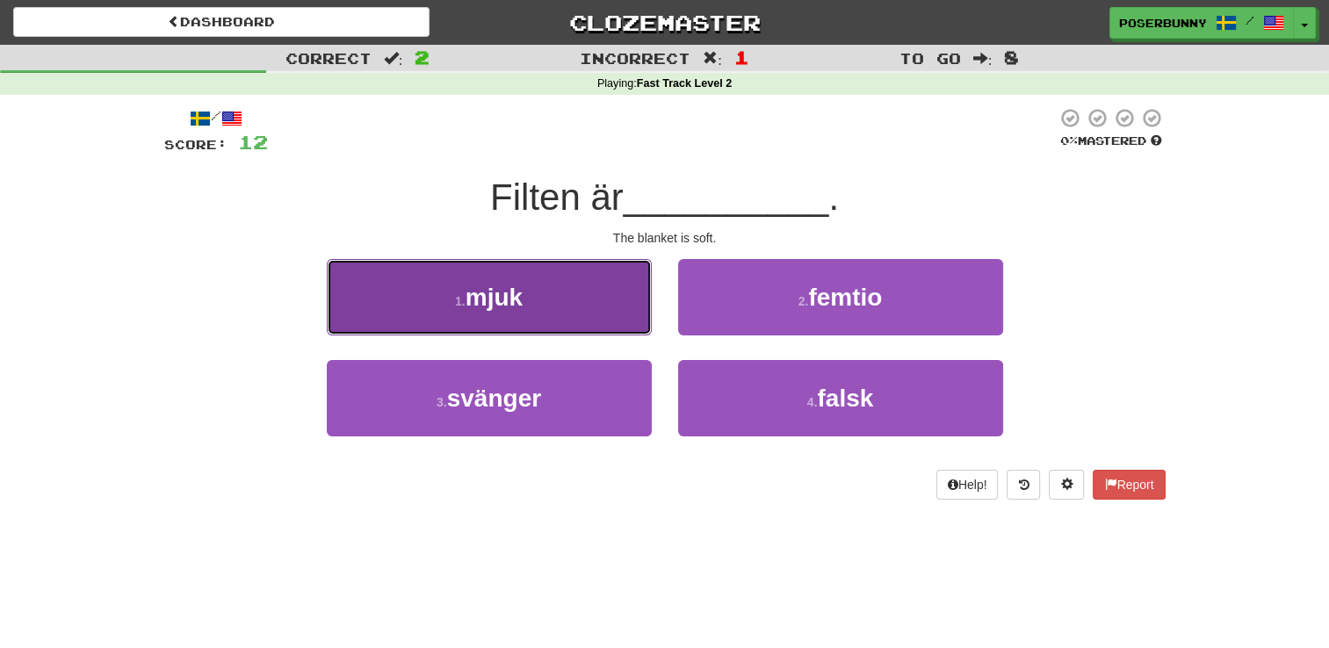
click at [558, 328] on button "1 . mjuk" at bounding box center [489, 297] width 325 height 76
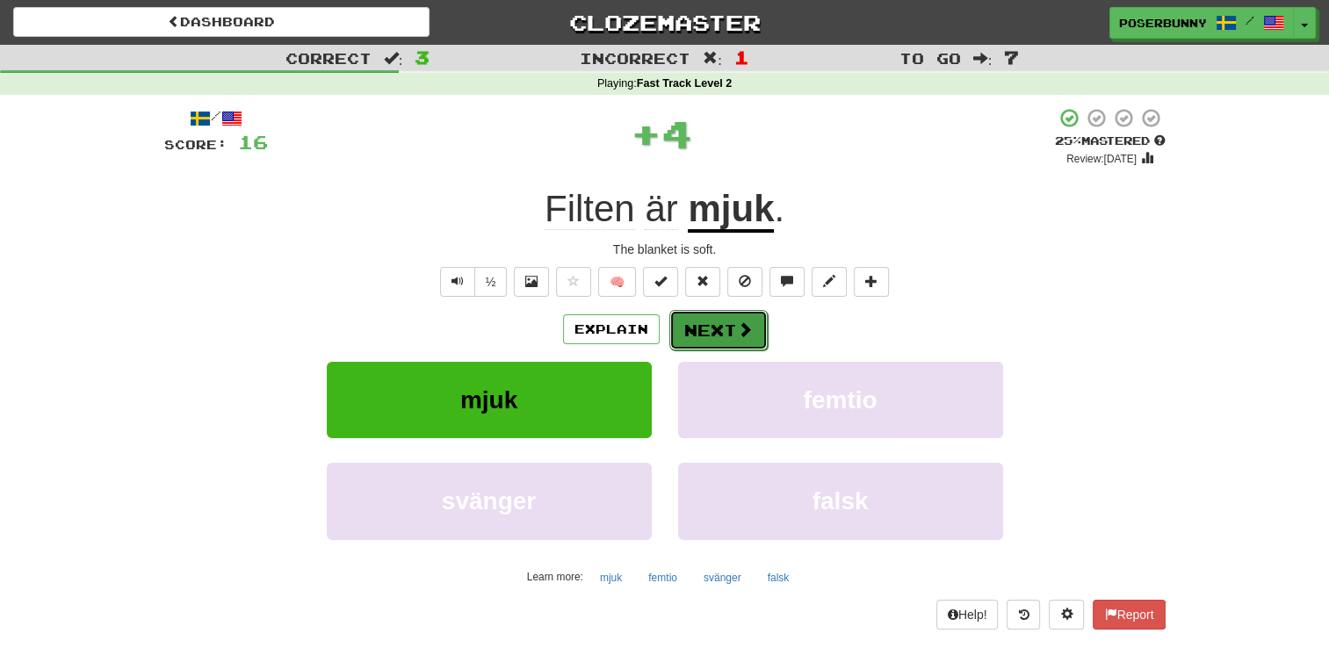
click at [740, 326] on span at bounding box center [745, 329] width 16 height 16
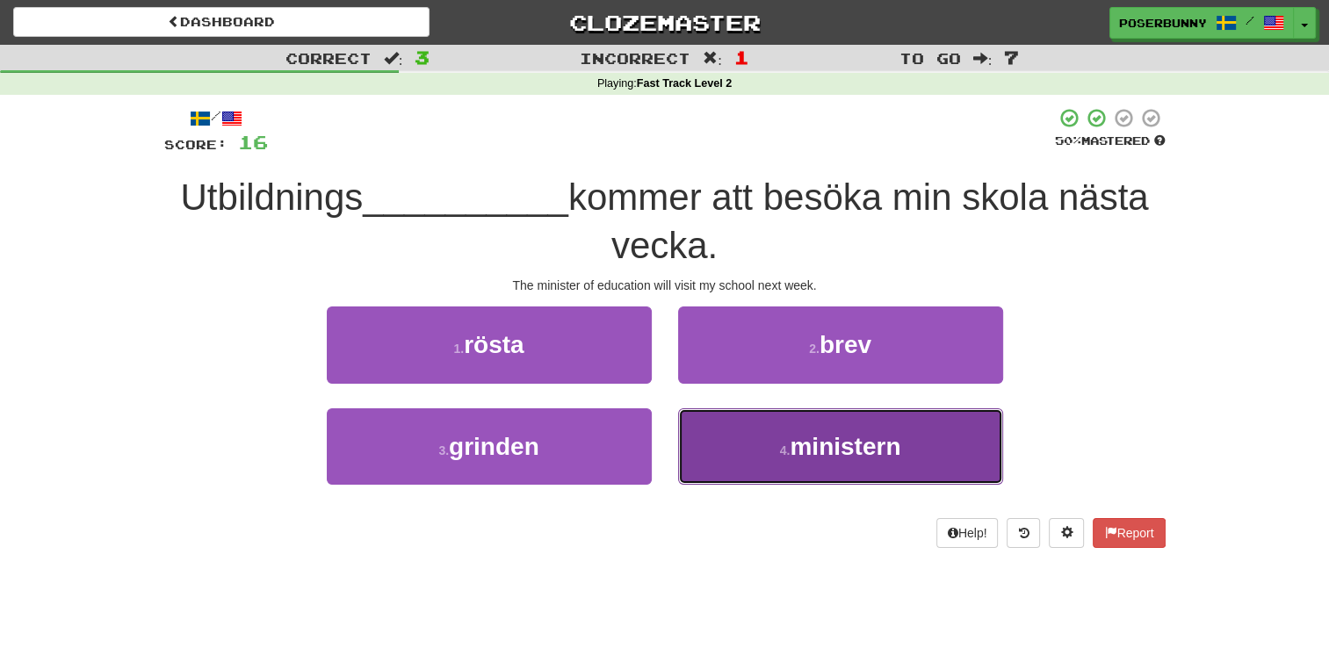
click at [800, 455] on span "ministern" at bounding box center [844, 446] width 111 height 27
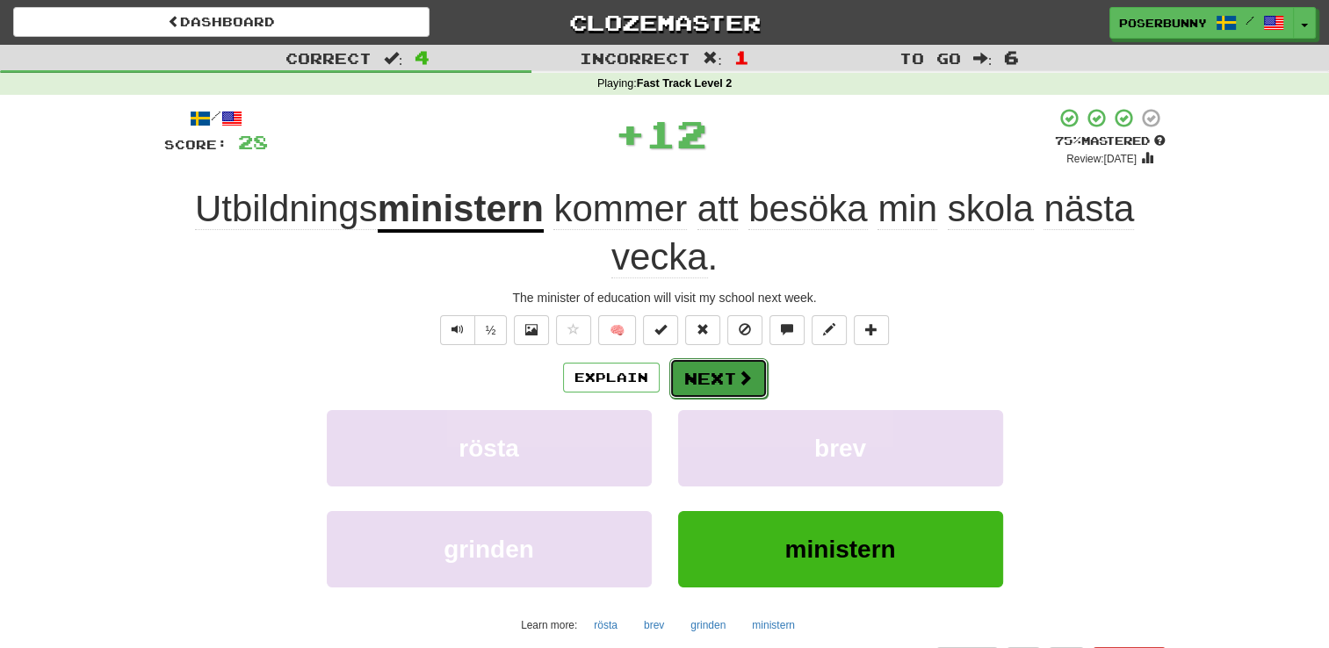
click at [744, 378] on span at bounding box center [745, 378] width 16 height 16
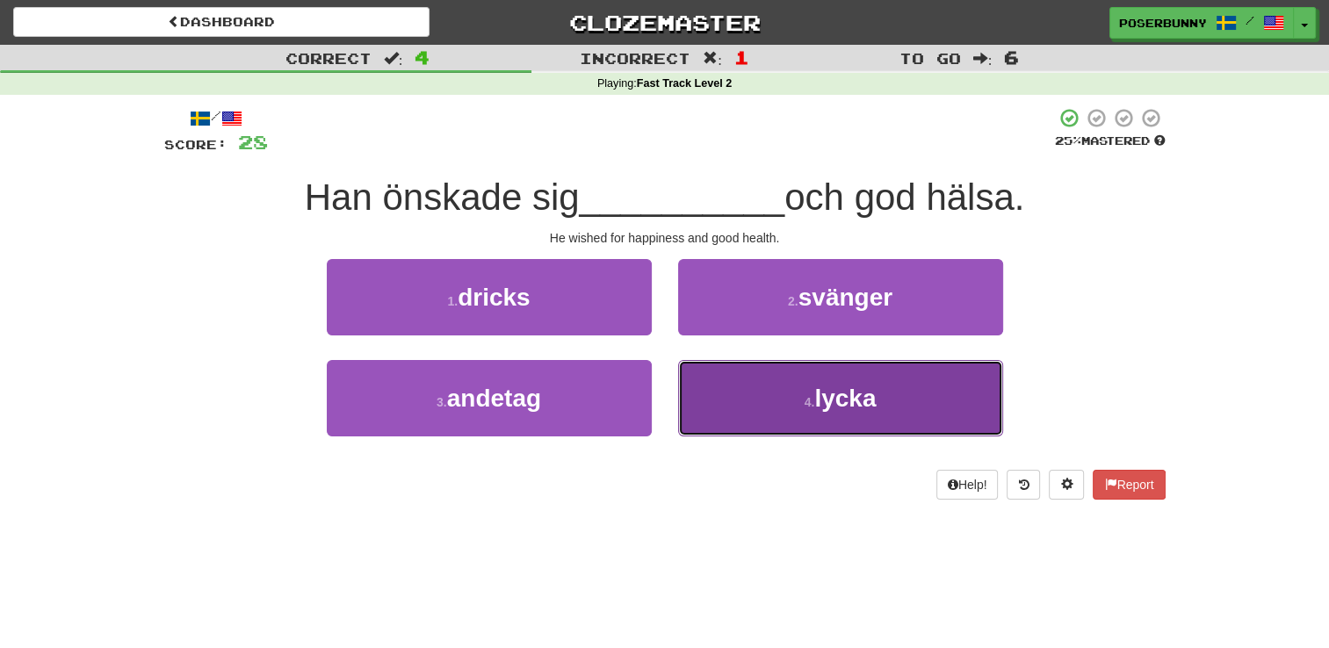
click at [909, 401] on button "4 . lycka" at bounding box center [840, 398] width 325 height 76
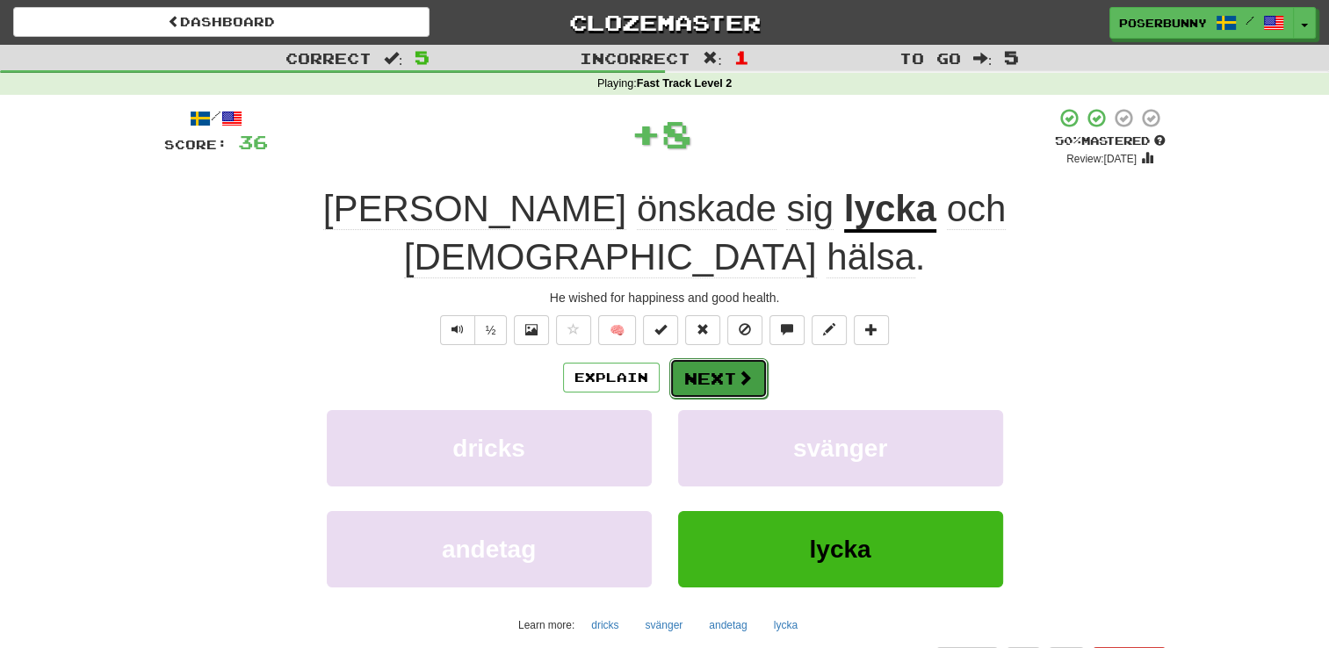
click at [742, 370] on span at bounding box center [745, 378] width 16 height 16
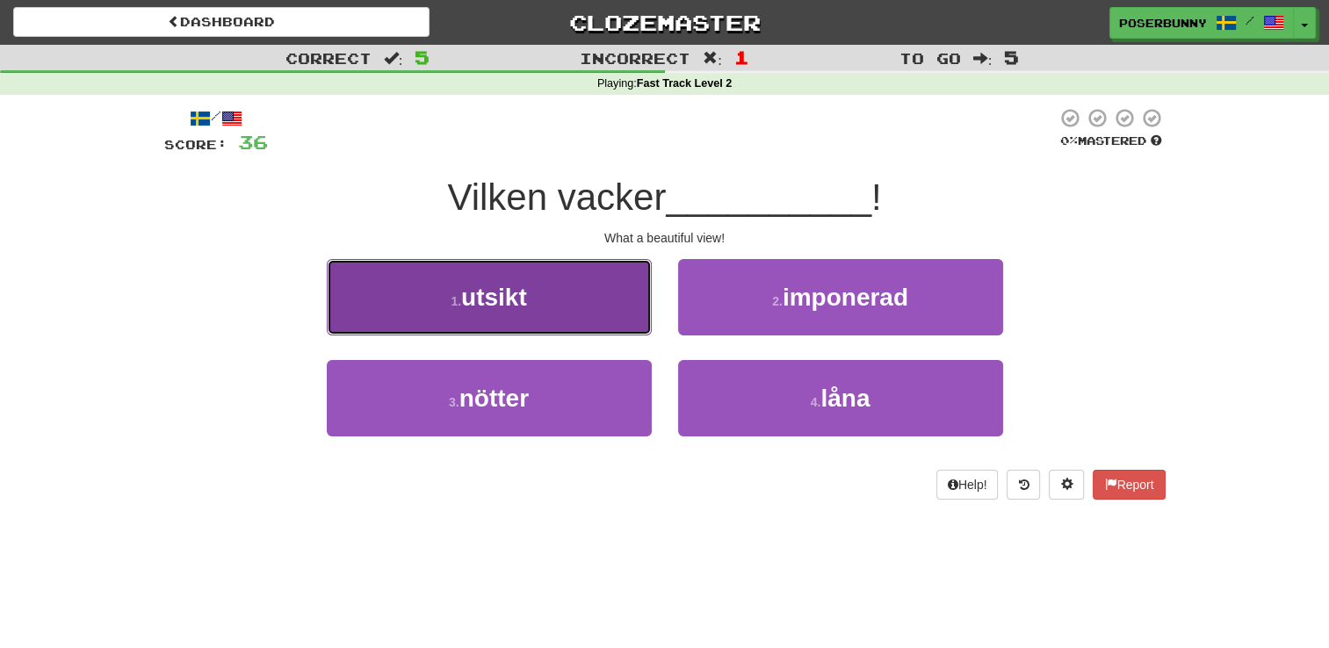
click at [612, 321] on button "1 . utsikt" at bounding box center [489, 297] width 325 height 76
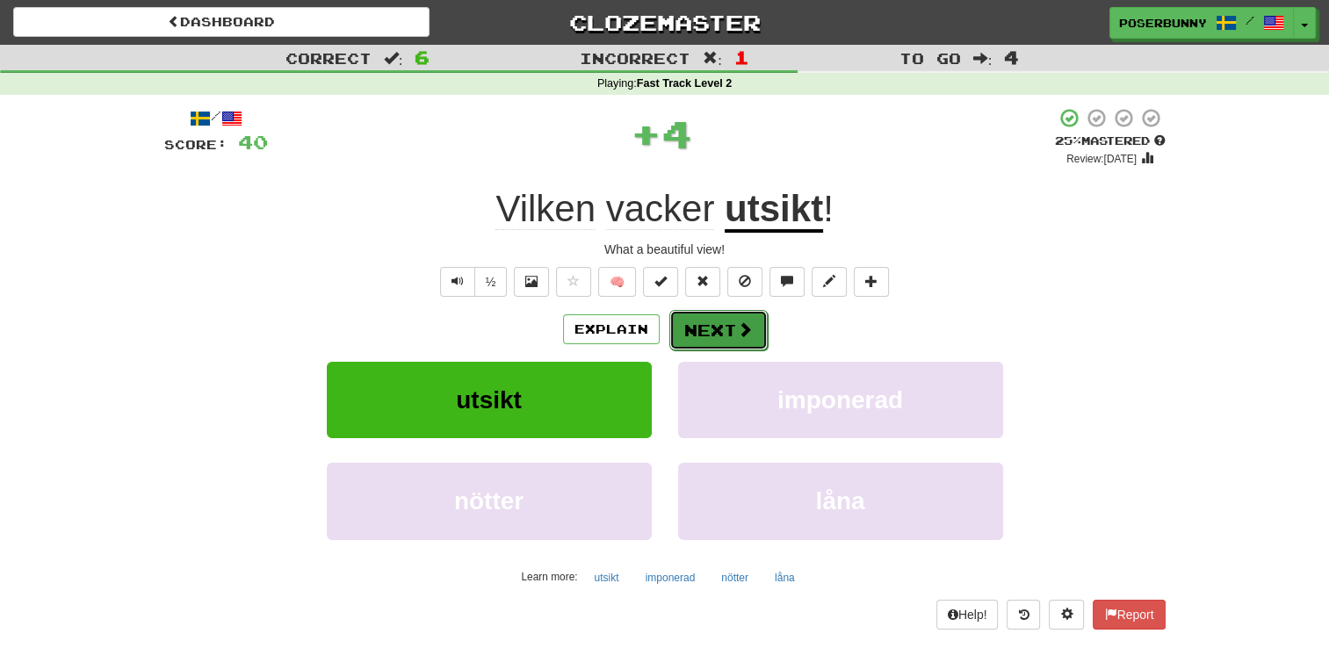
click at [723, 331] on button "Next" at bounding box center [718, 330] width 98 height 40
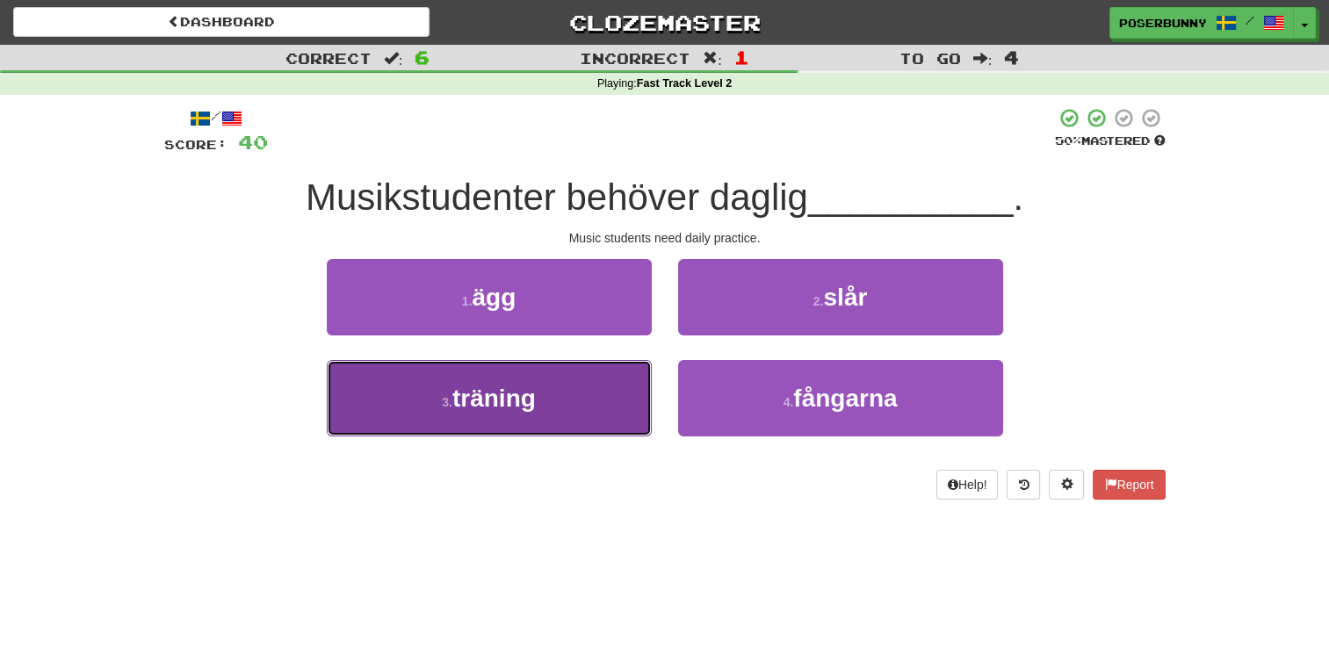
click at [544, 407] on button "3 . träning" at bounding box center [489, 398] width 325 height 76
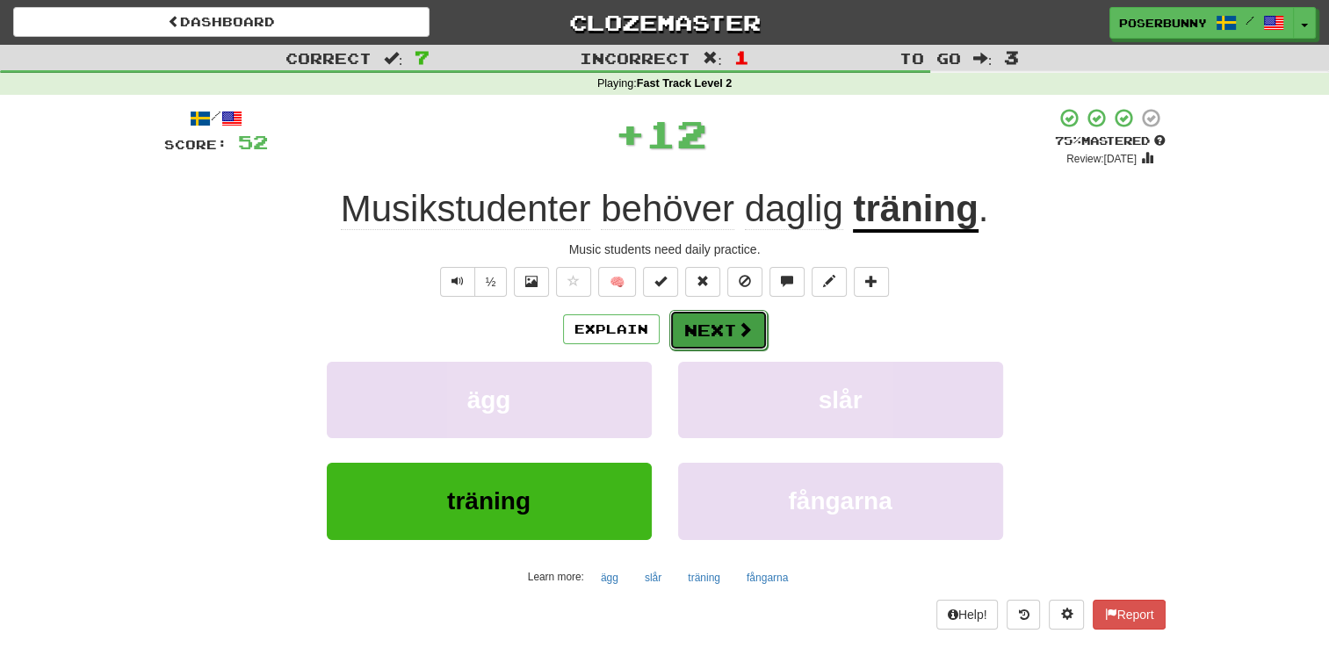
click at [713, 341] on button "Next" at bounding box center [718, 330] width 98 height 40
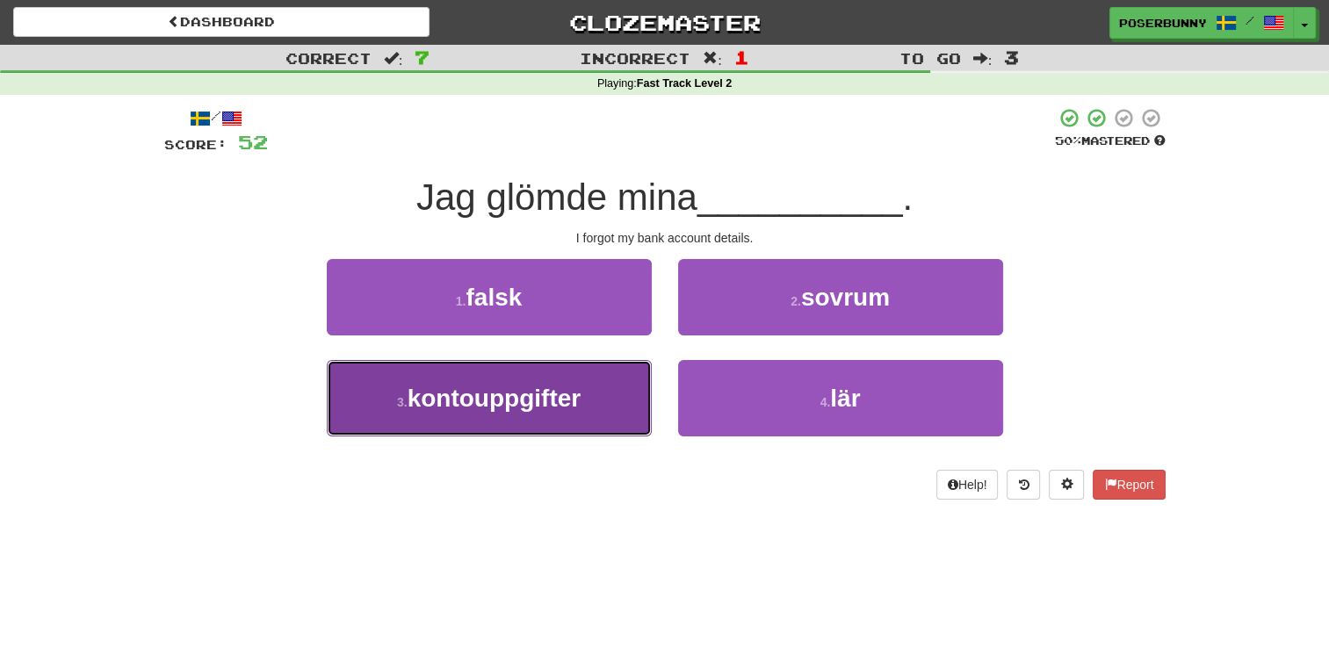
click at [576, 395] on span "kontouppgifter" at bounding box center [494, 398] width 174 height 27
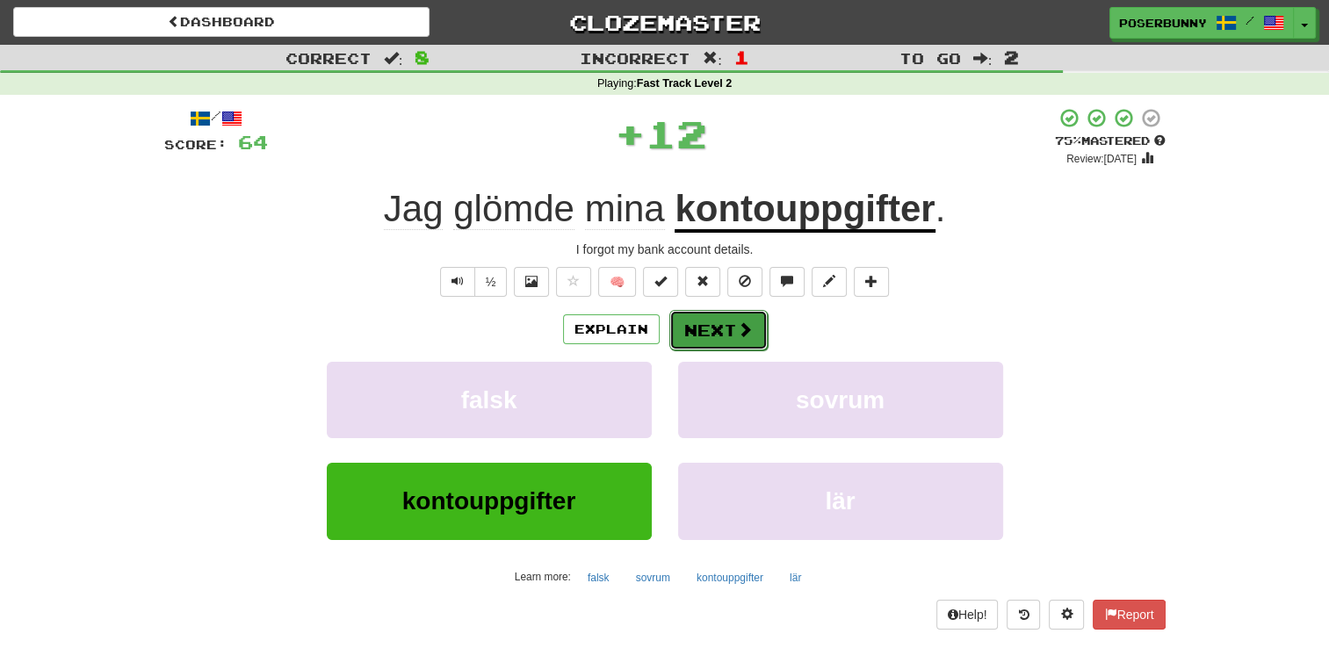
click at [713, 339] on button "Next" at bounding box center [718, 330] width 98 height 40
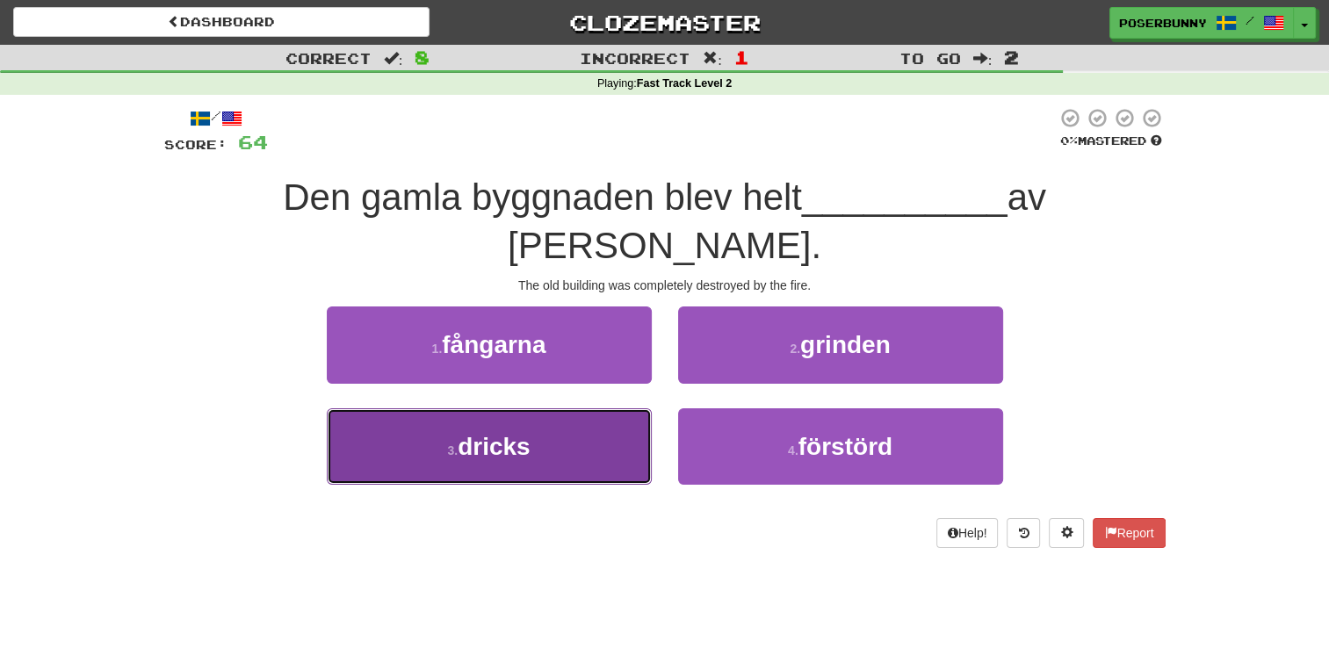
click at [562, 413] on button "3 . dricks" at bounding box center [489, 446] width 325 height 76
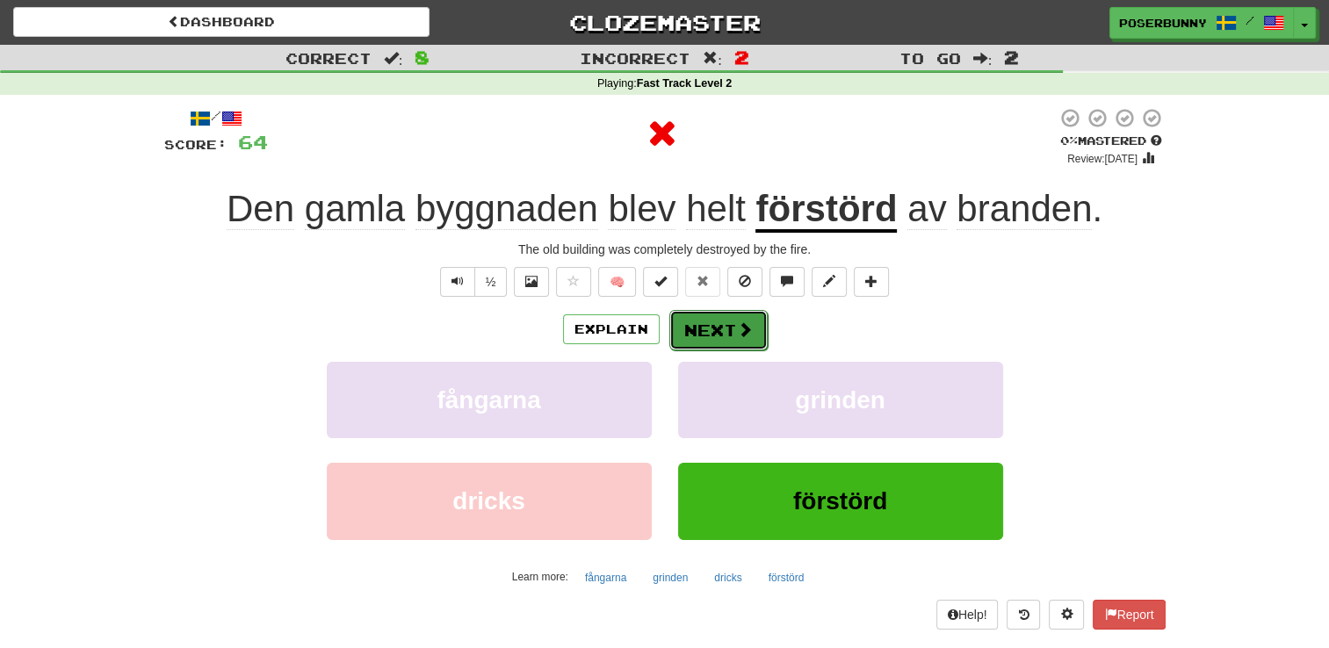
click at [725, 324] on button "Next" at bounding box center [718, 330] width 98 height 40
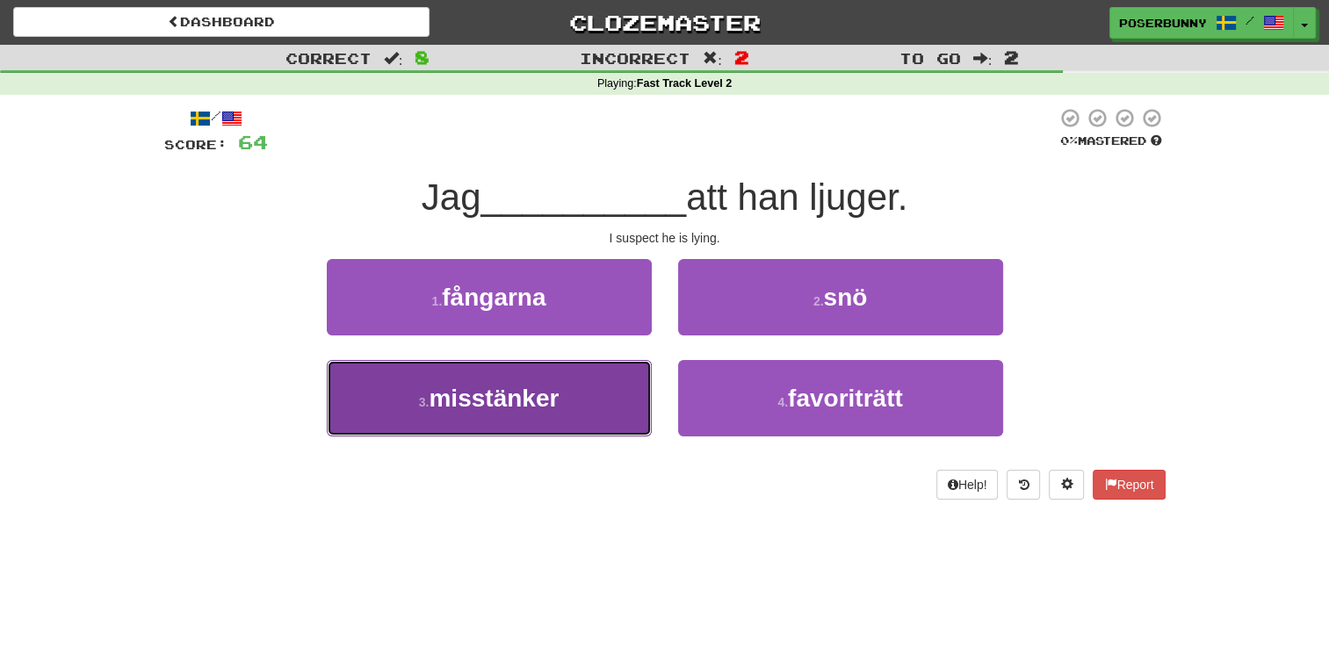
click at [564, 409] on button "3 . misstänker" at bounding box center [489, 398] width 325 height 76
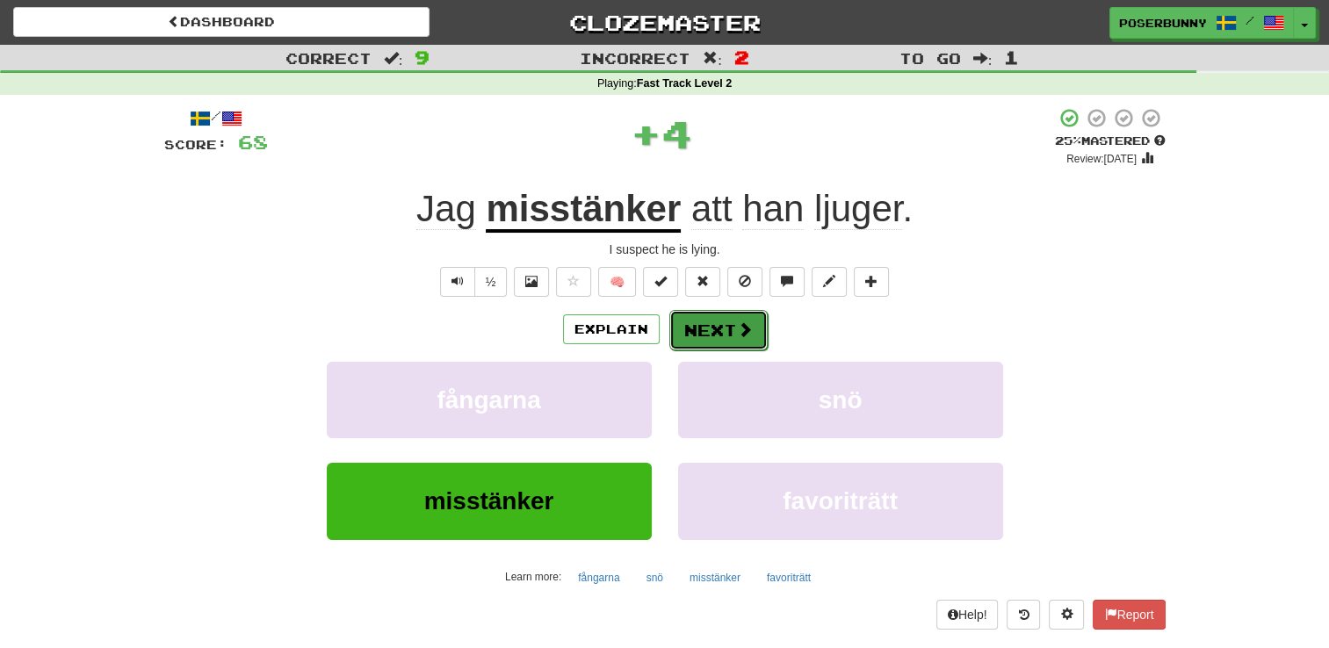
click at [710, 335] on button "Next" at bounding box center [718, 330] width 98 height 40
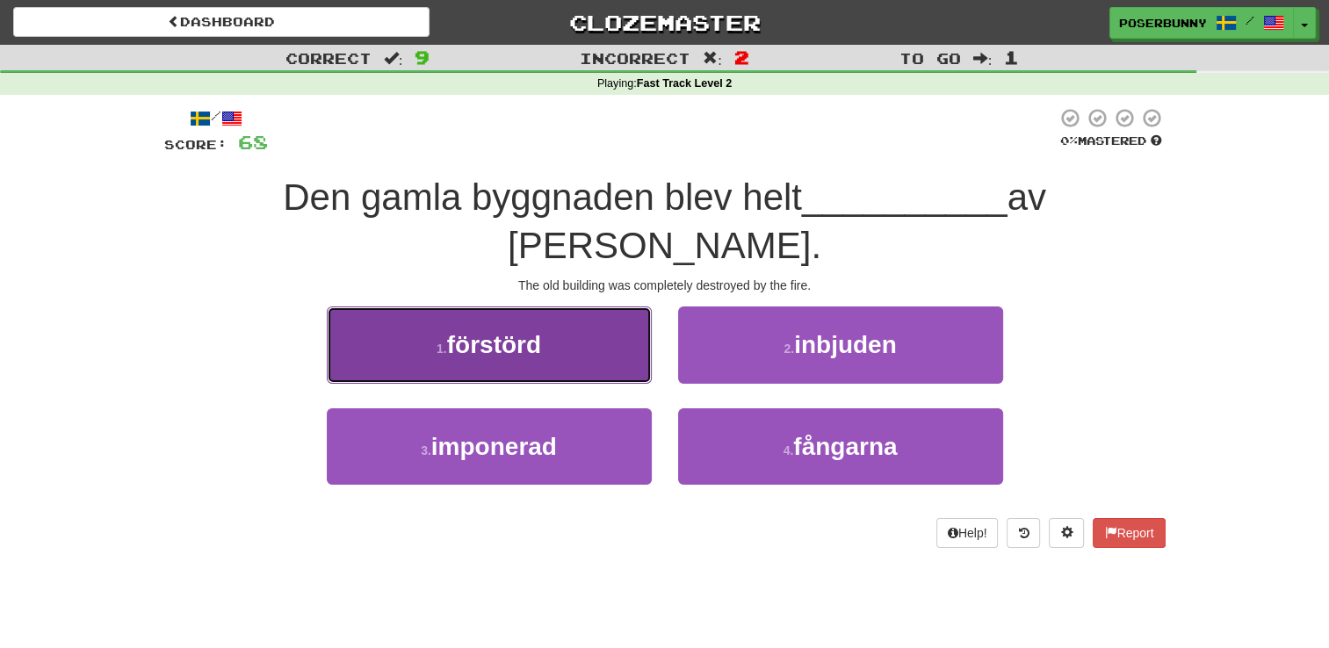
click at [555, 330] on button "1 . förstörd" at bounding box center [489, 344] width 325 height 76
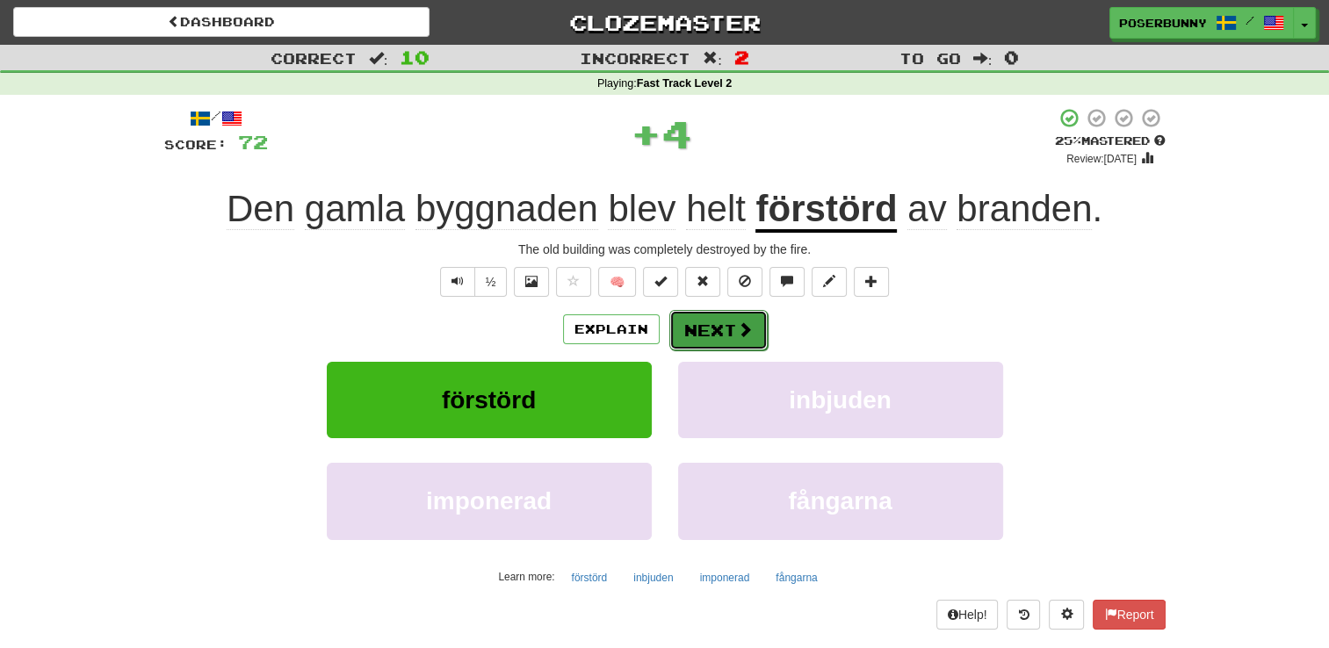
click at [746, 342] on button "Next" at bounding box center [718, 330] width 98 height 40
